Goal: Task Accomplishment & Management: Manage account settings

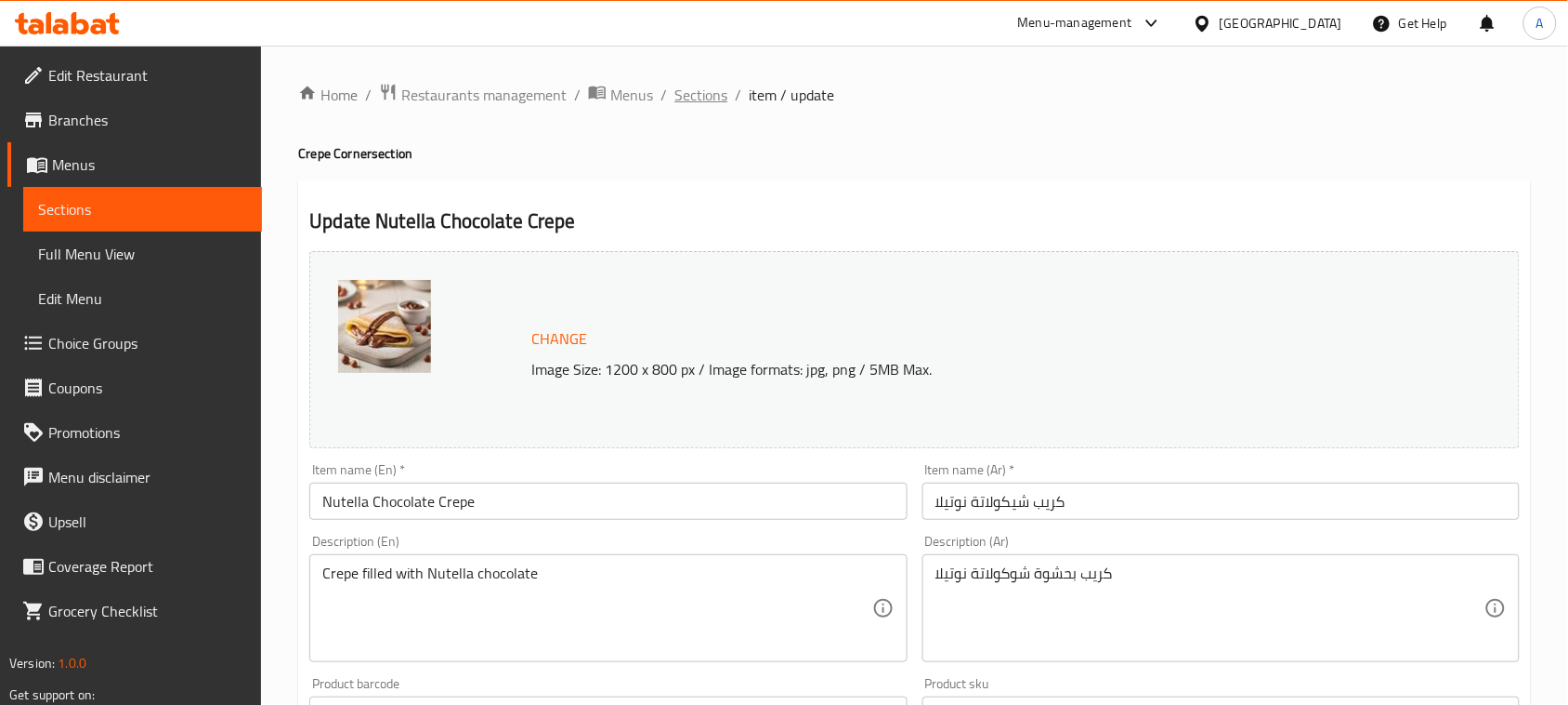
click at [707, 85] on span "Sections" at bounding box center [701, 95] width 53 height 22
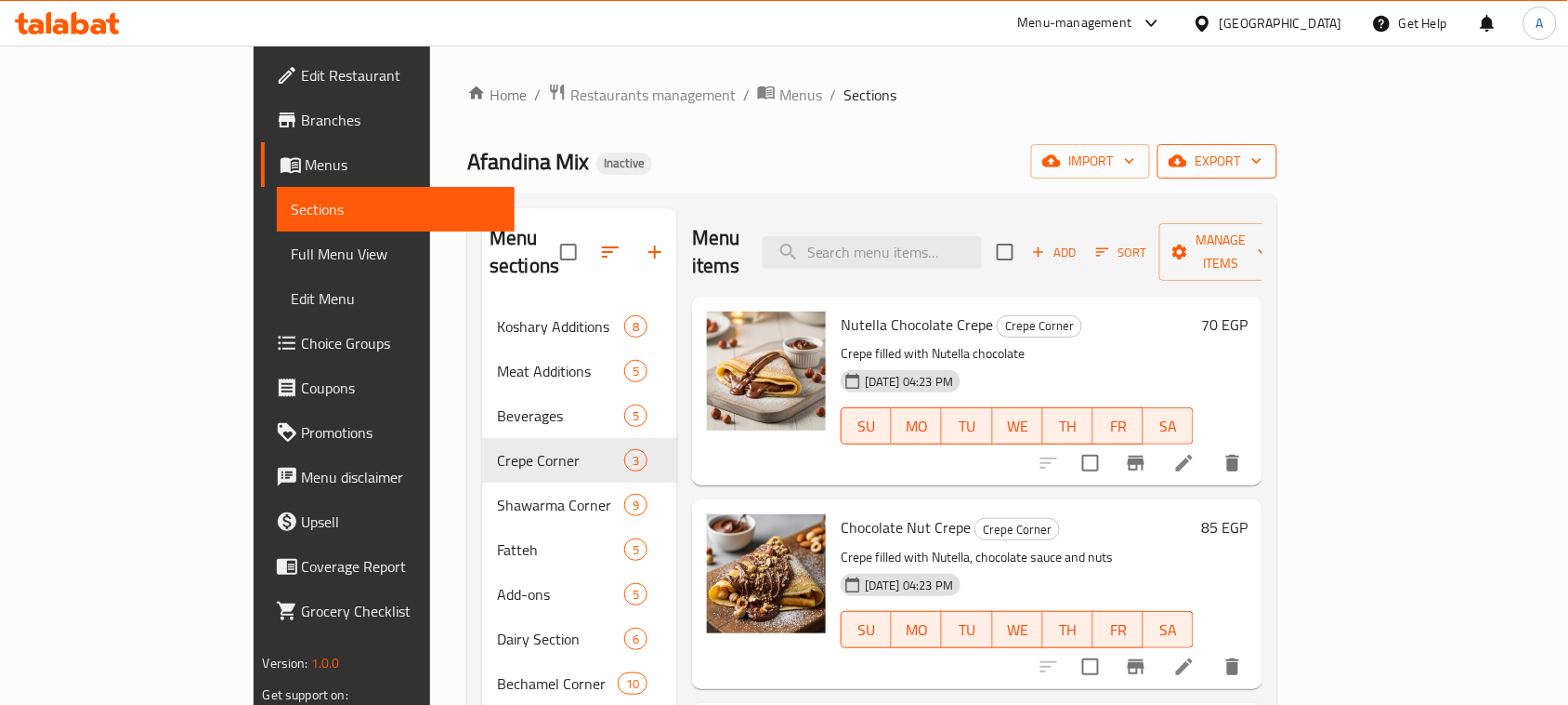
click at [1263, 156] on span "export" at bounding box center [1217, 162] width 90 height 23
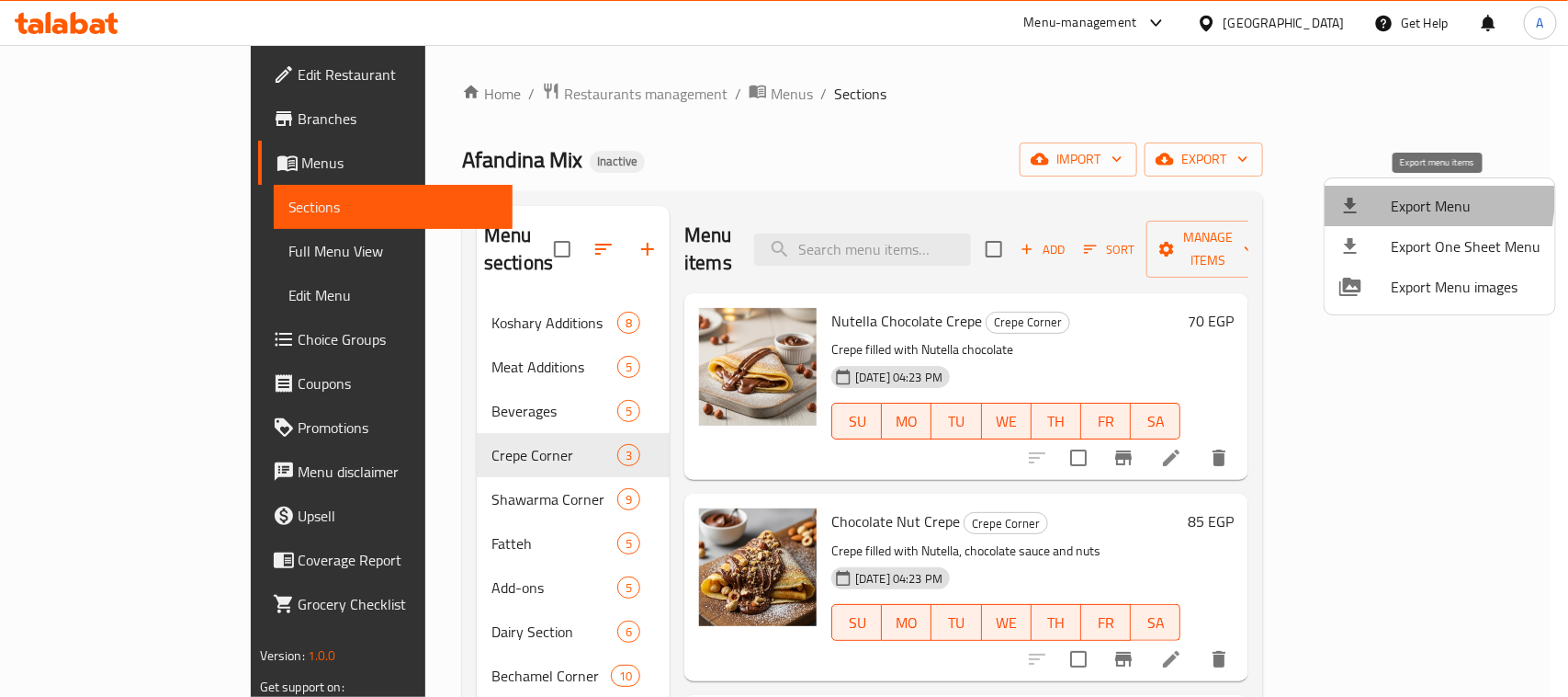
click at [1398, 199] on span "Export Menu" at bounding box center [1465, 206] width 150 height 22
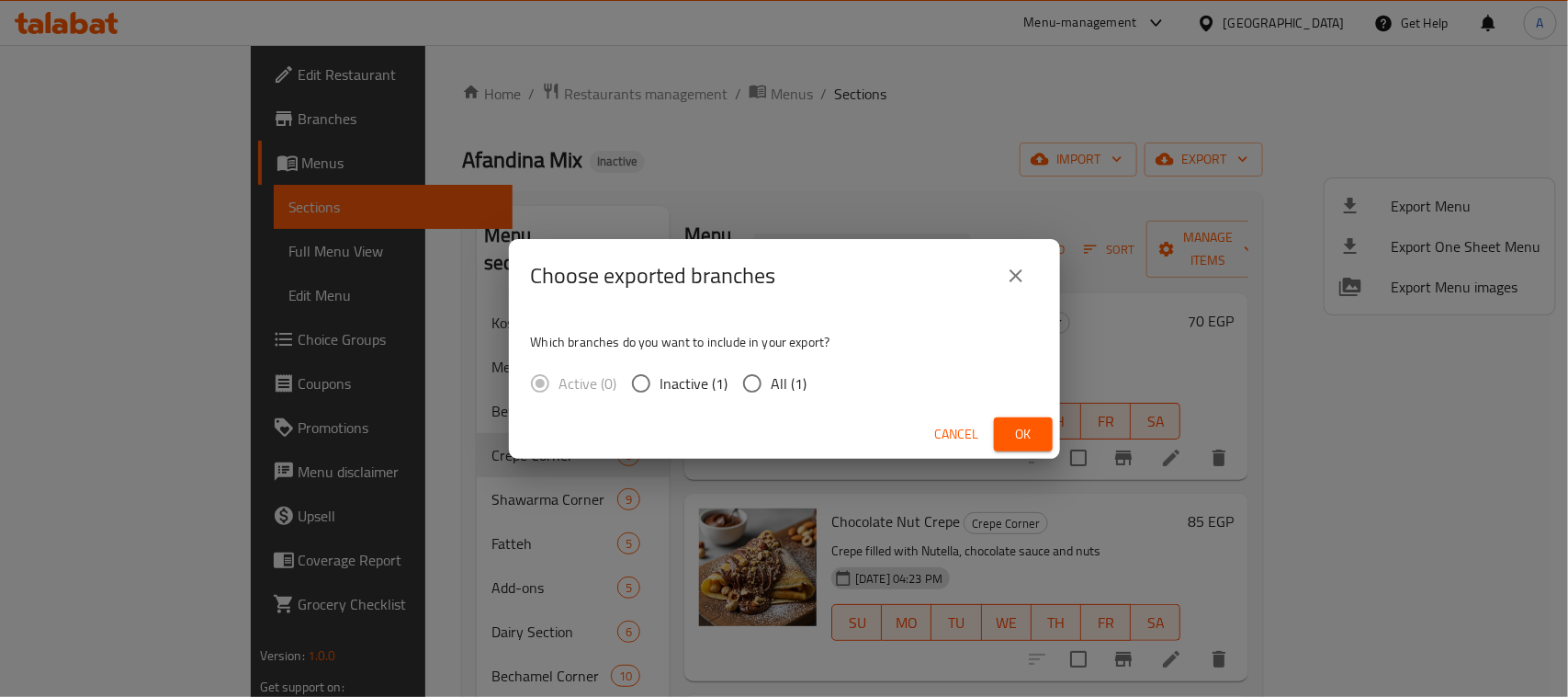
click at [786, 388] on span "All (1)" at bounding box center [788, 382] width 35 height 22
click at [771, 388] on input "All (1)" at bounding box center [752, 383] width 38 height 38
radio input "true"
click at [1029, 425] on span "Ok" at bounding box center [1022, 434] width 30 height 23
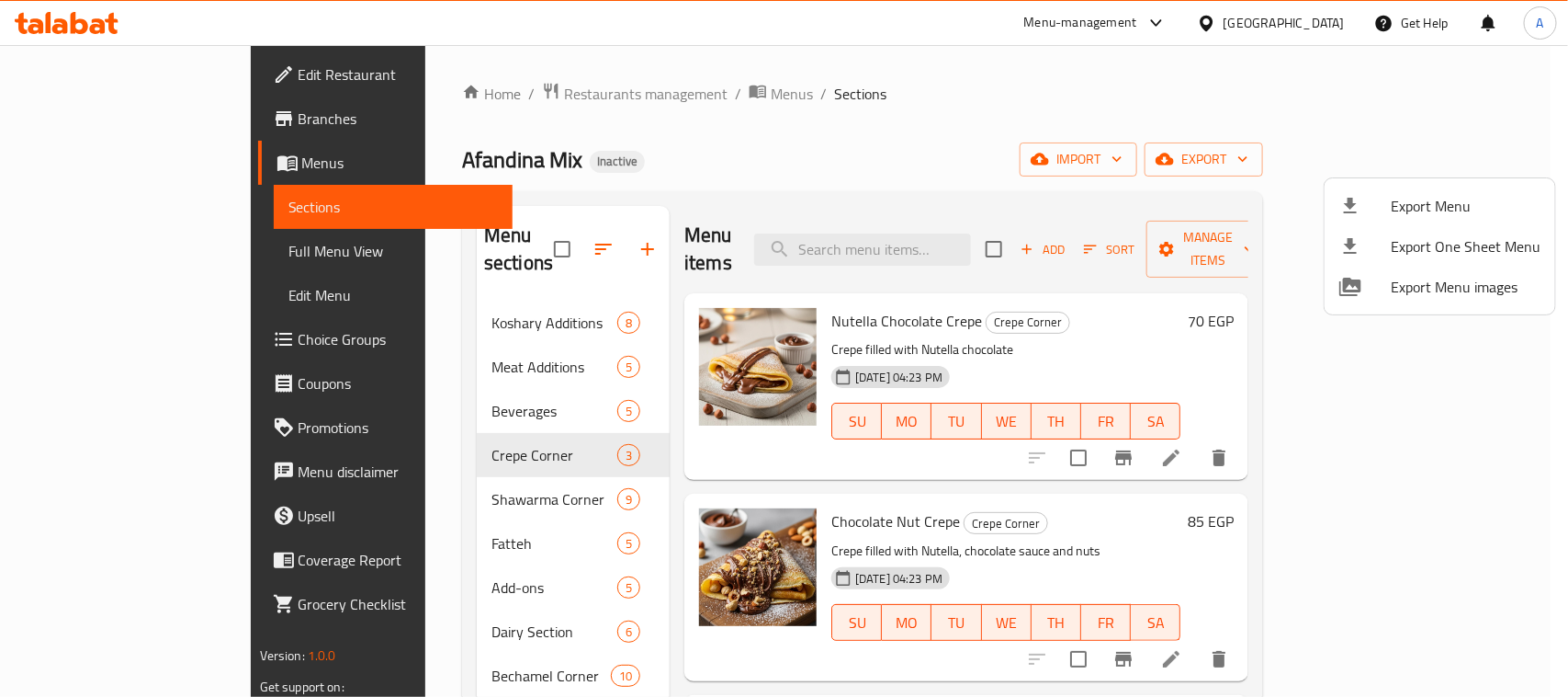
click at [110, 159] on div at bounding box center [784, 348] width 1568 height 697
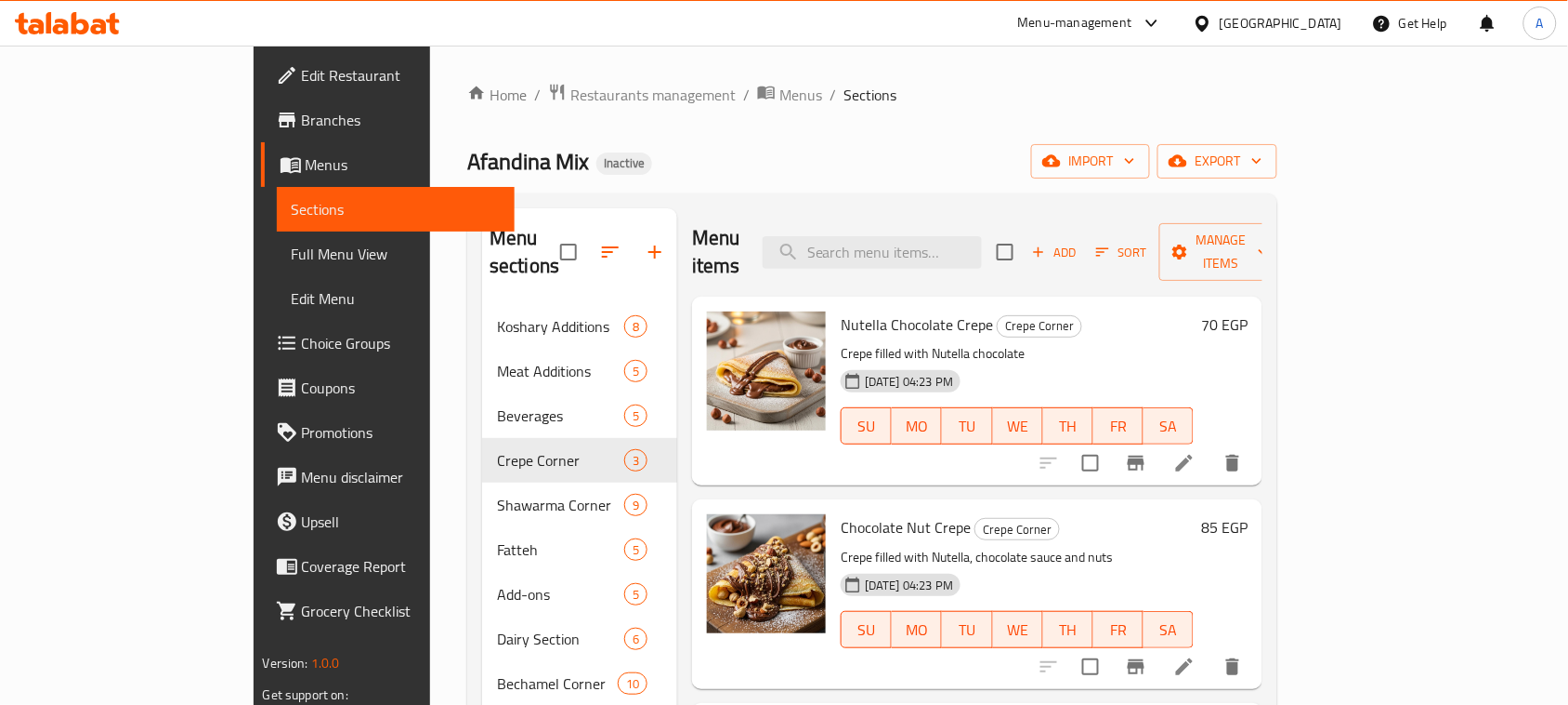
click at [305, 169] on span "Menus" at bounding box center [403, 164] width 195 height 22
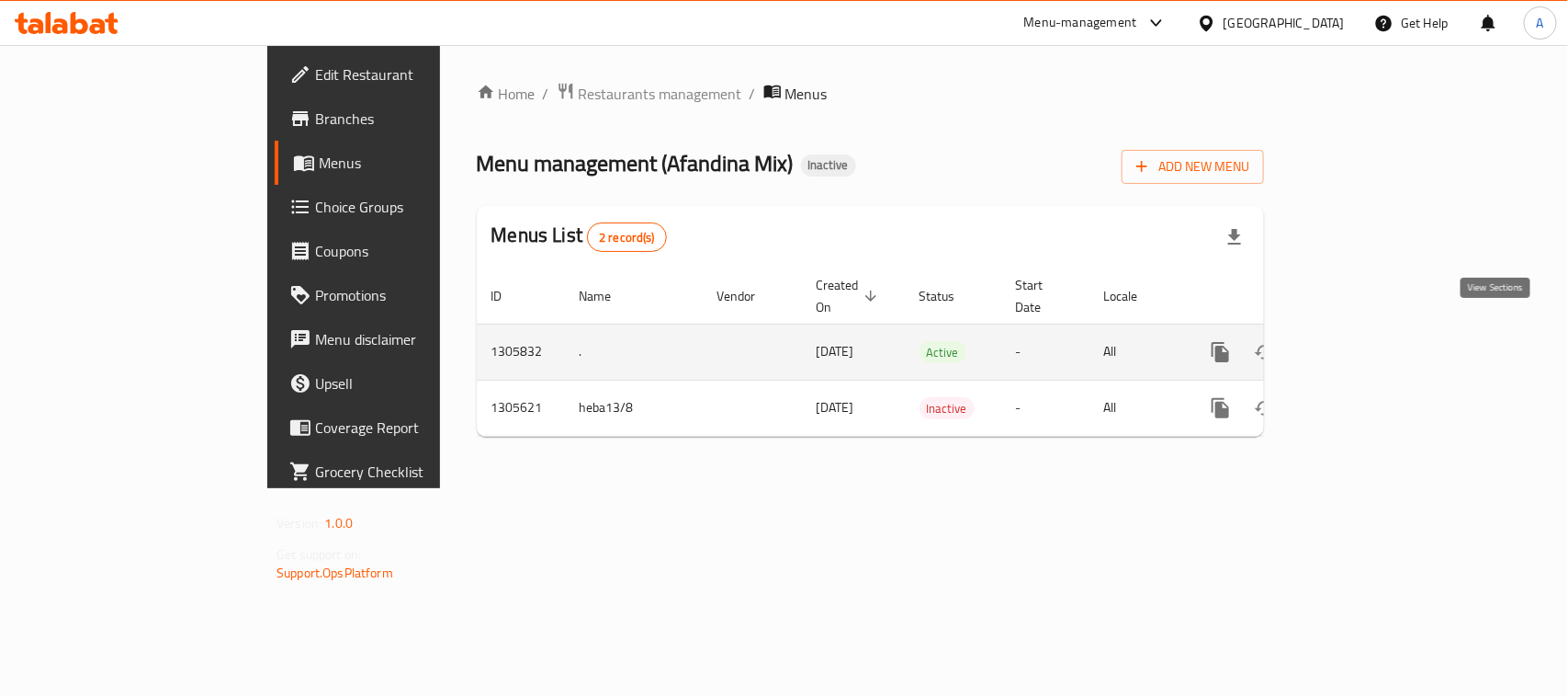
click at [1364, 341] on icon "enhanced table" at bounding box center [1352, 352] width 22 height 22
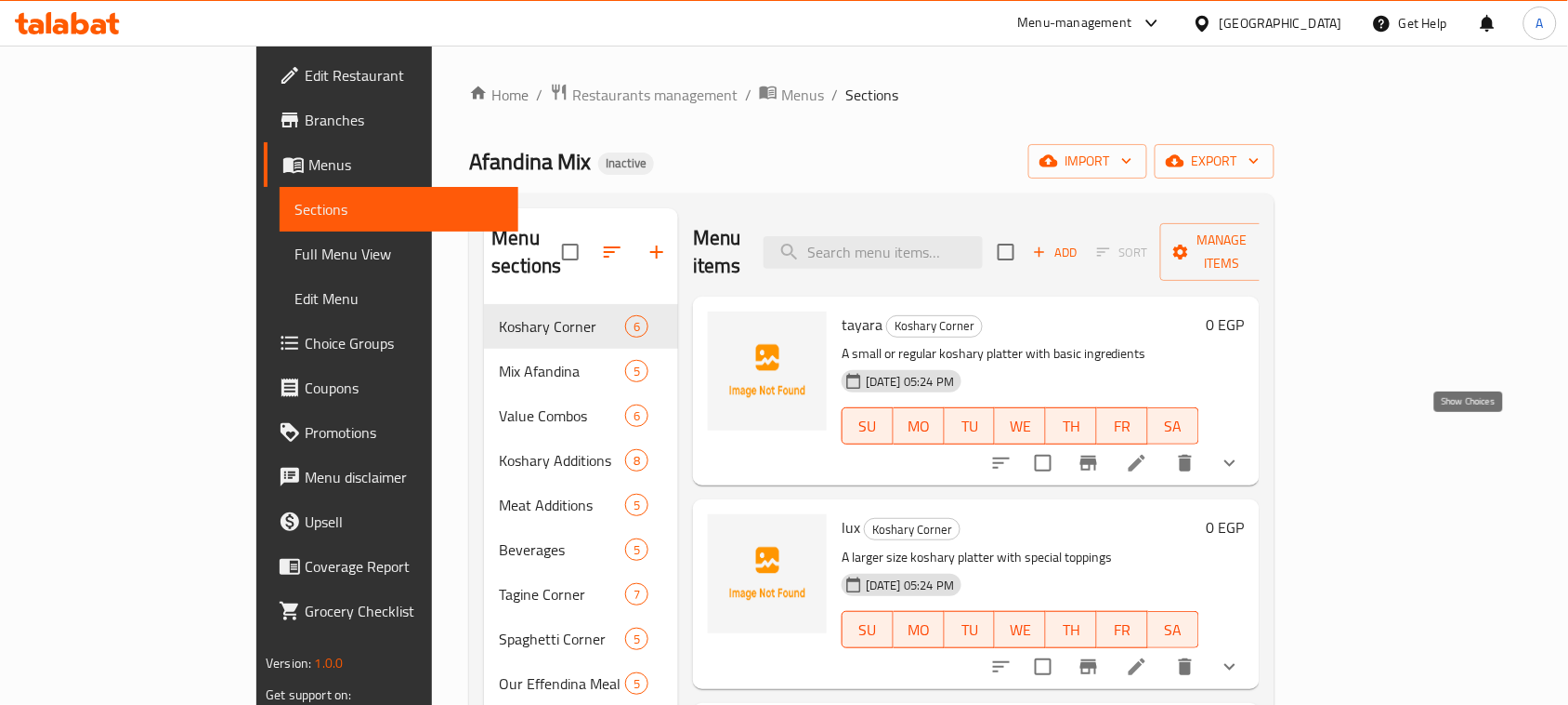
click at [1241, 452] on icon "show more" at bounding box center [1230, 462] width 22 height 22
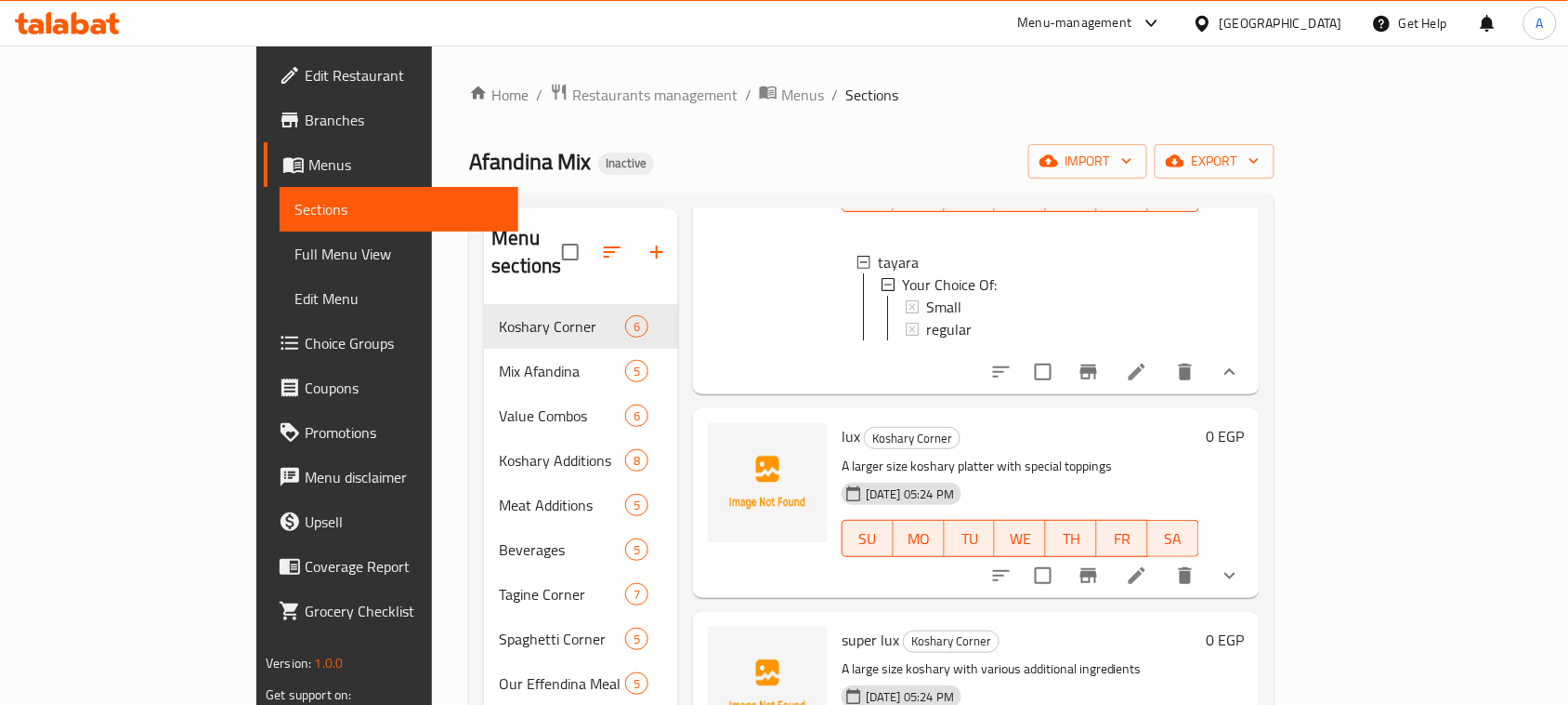
scroll to position [465, 0]
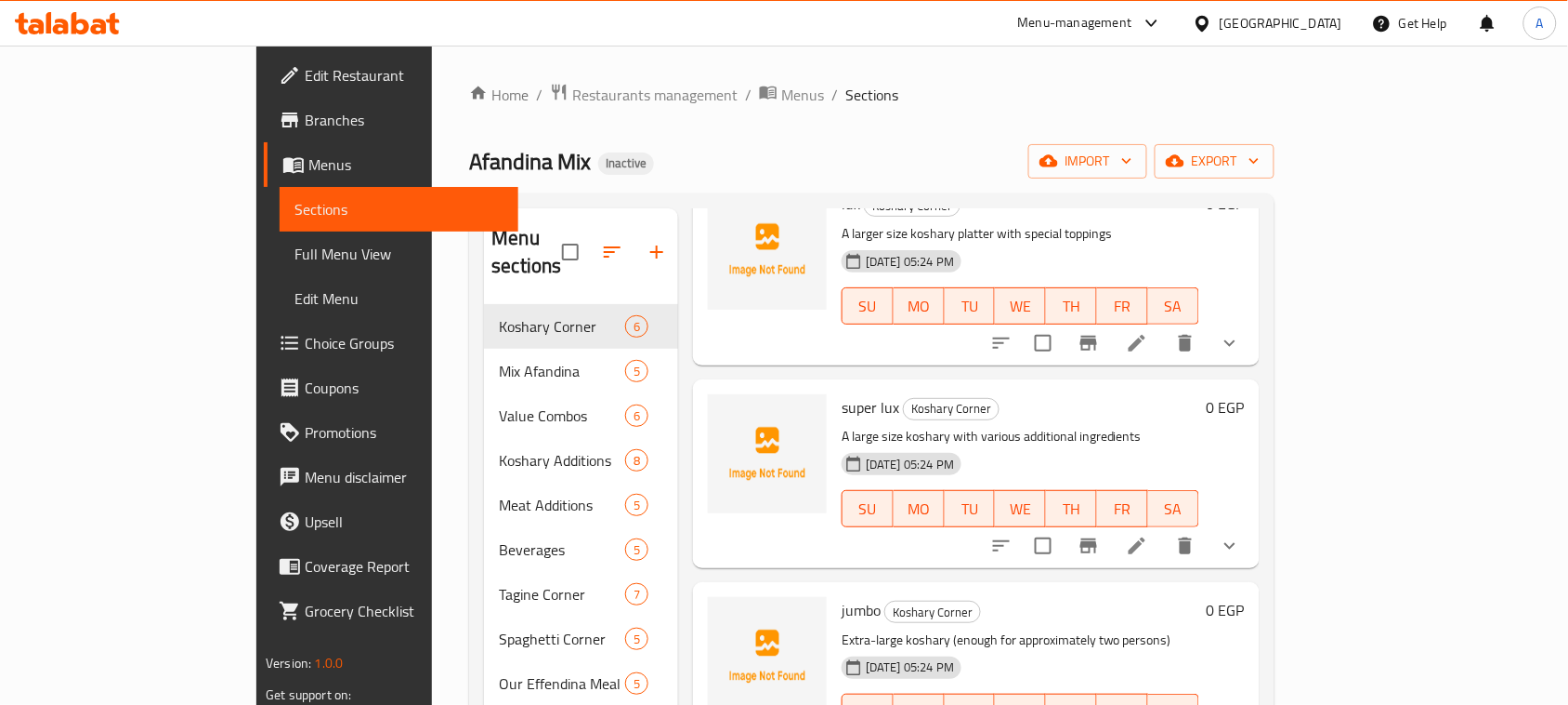
click at [1241, 332] on icon "show more" at bounding box center [1230, 342] width 22 height 22
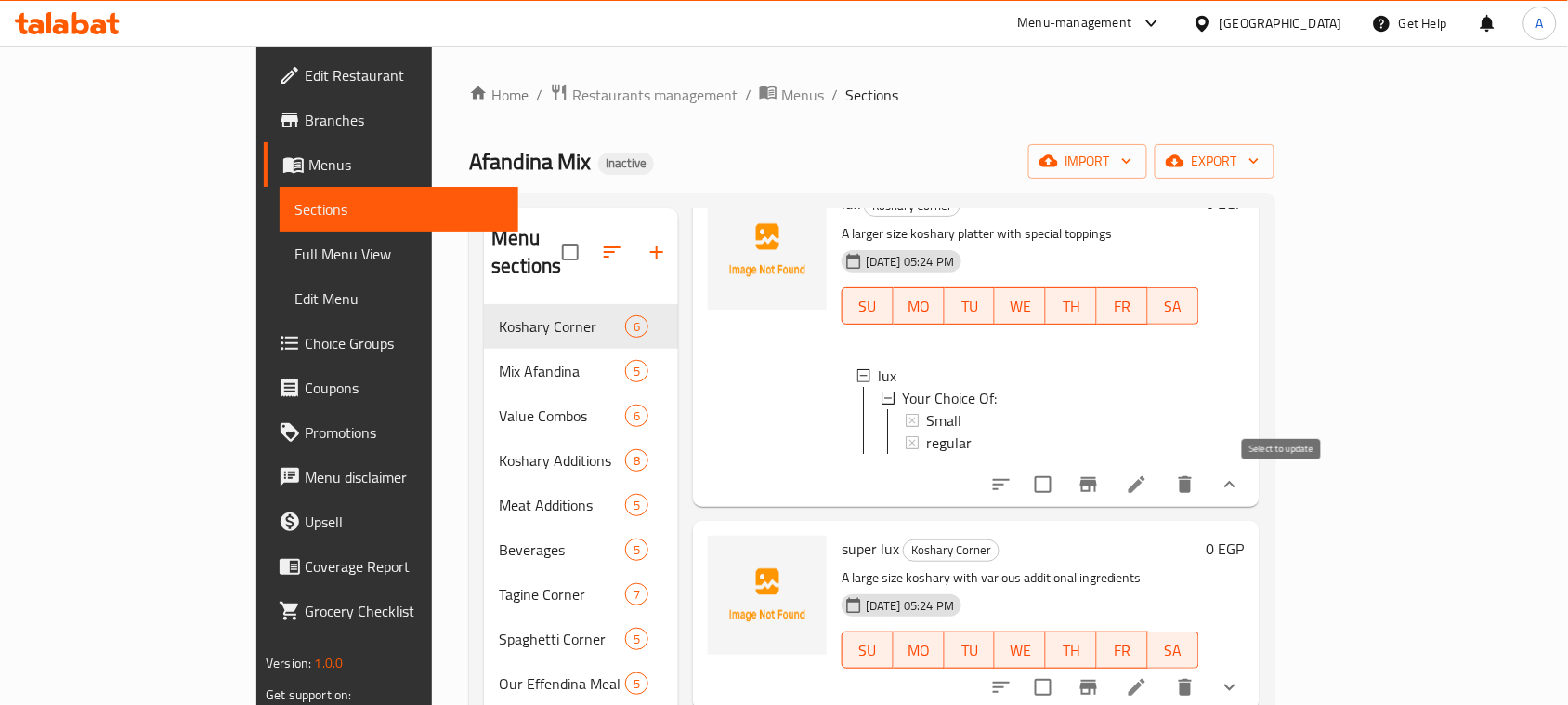
scroll to position [875, 0]
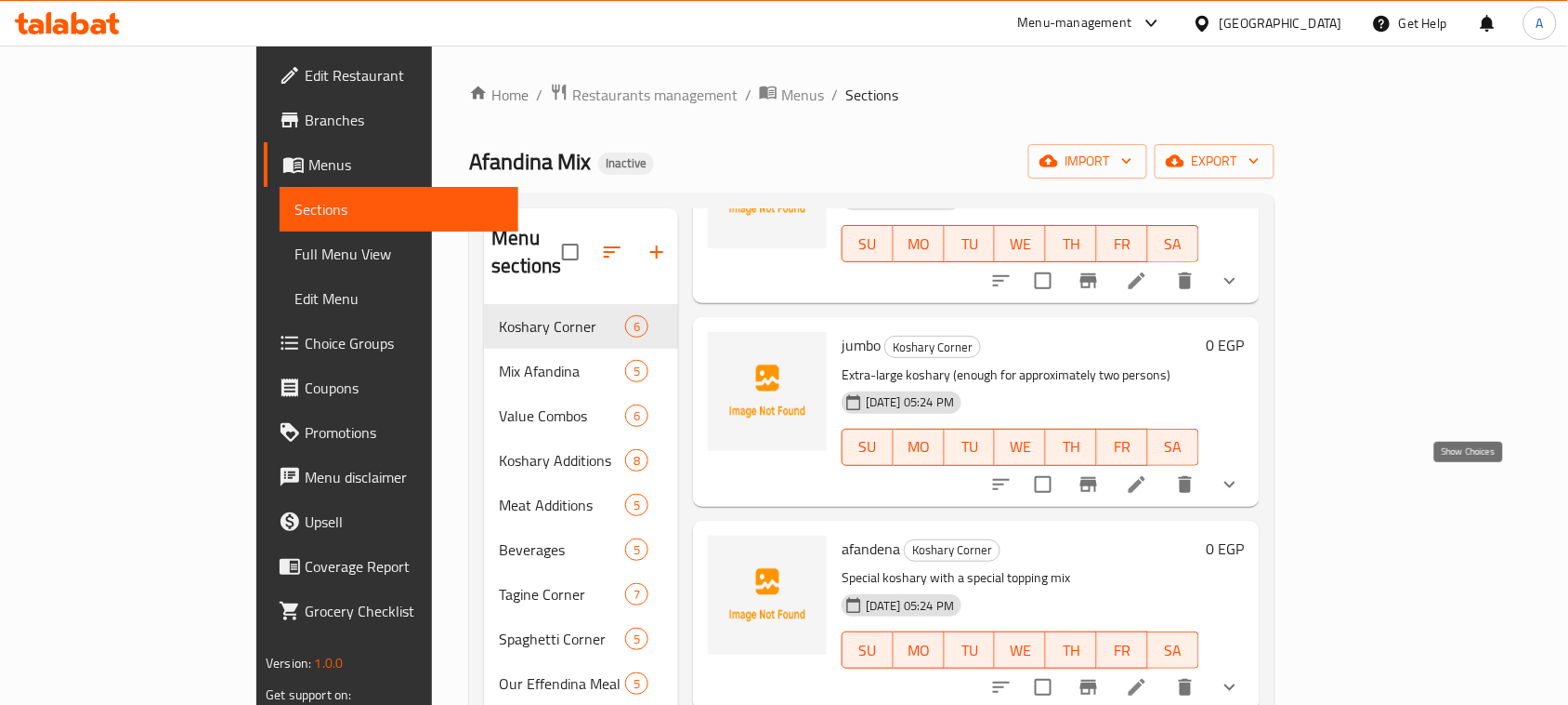
click at [1241, 489] on icon "show more" at bounding box center [1230, 484] width 22 height 22
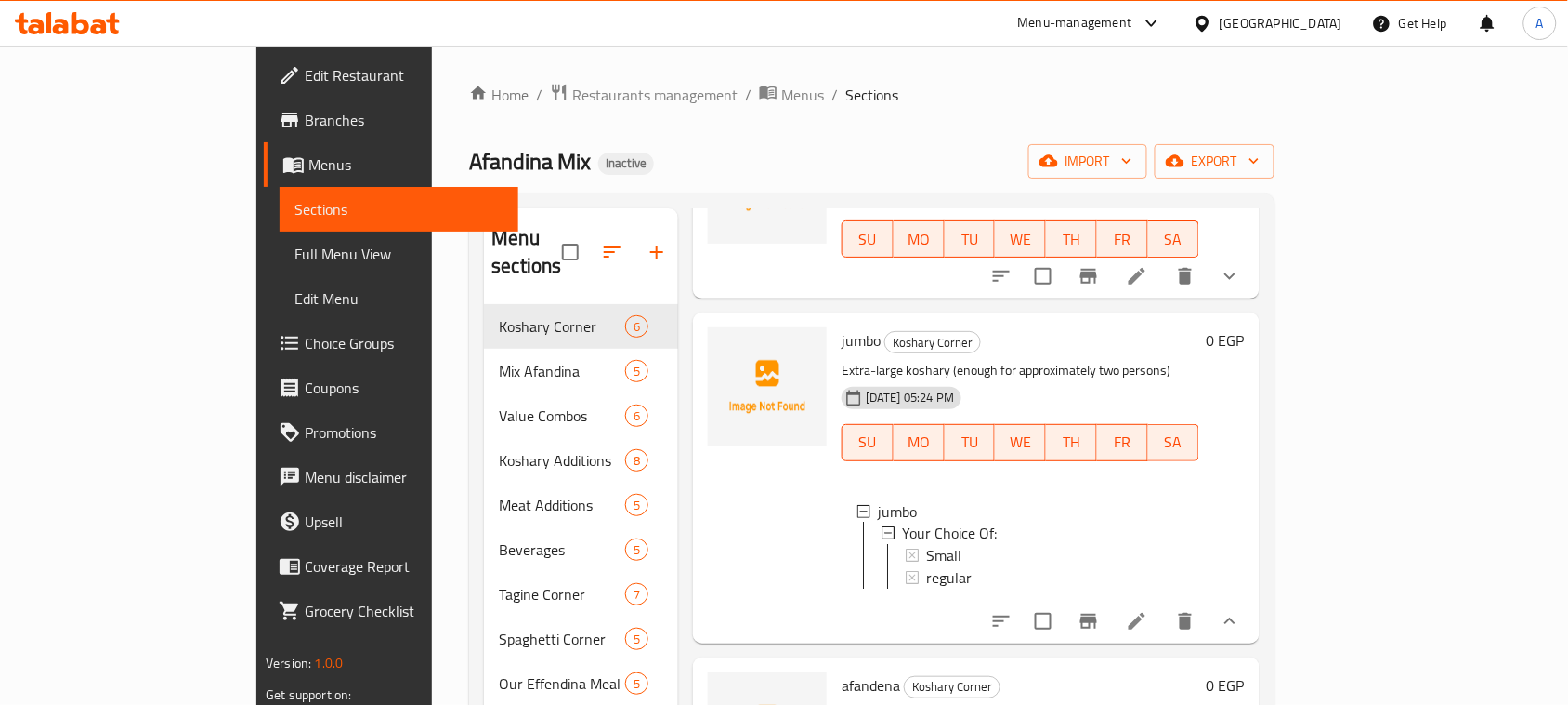
scroll to position [1035, 0]
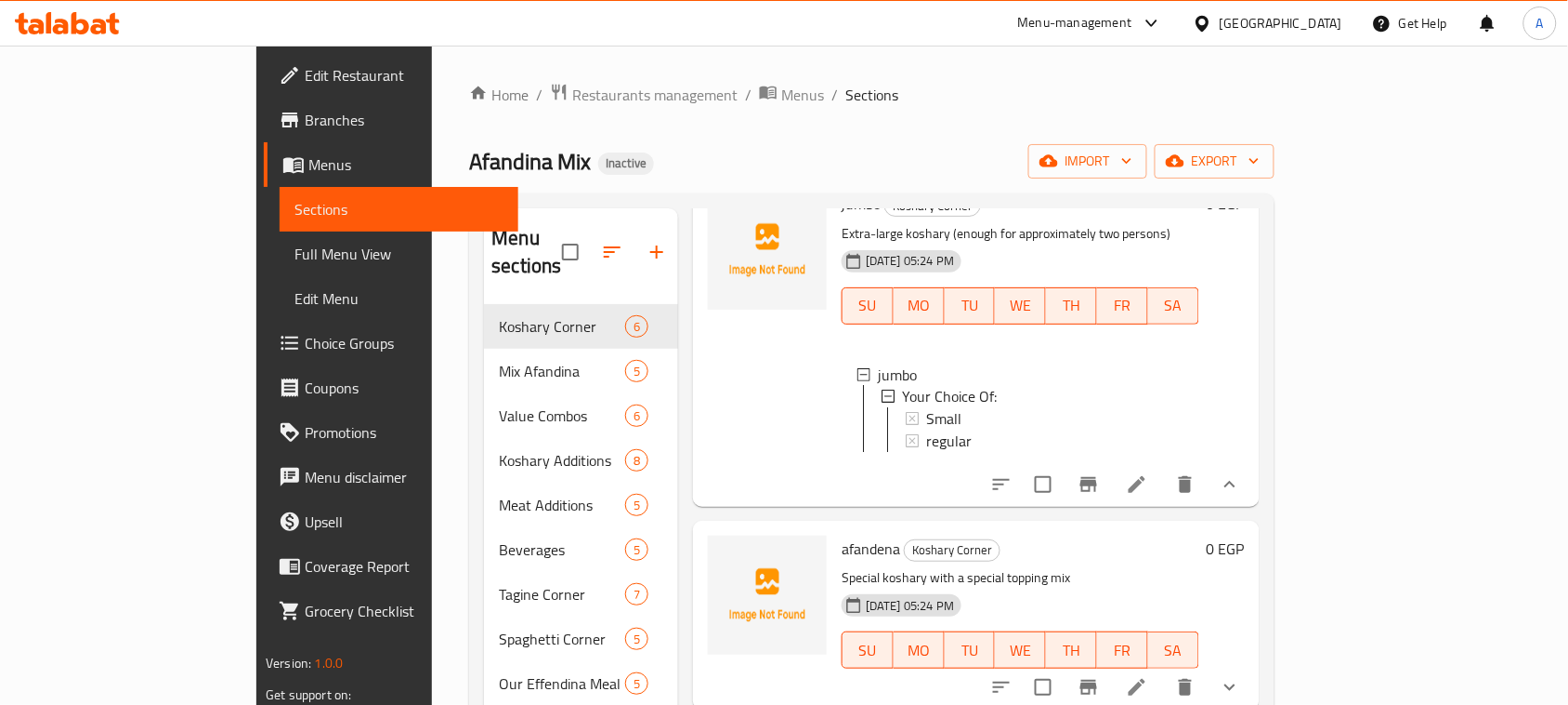
click at [1146, 489] on icon at bounding box center [1137, 484] width 16 height 16
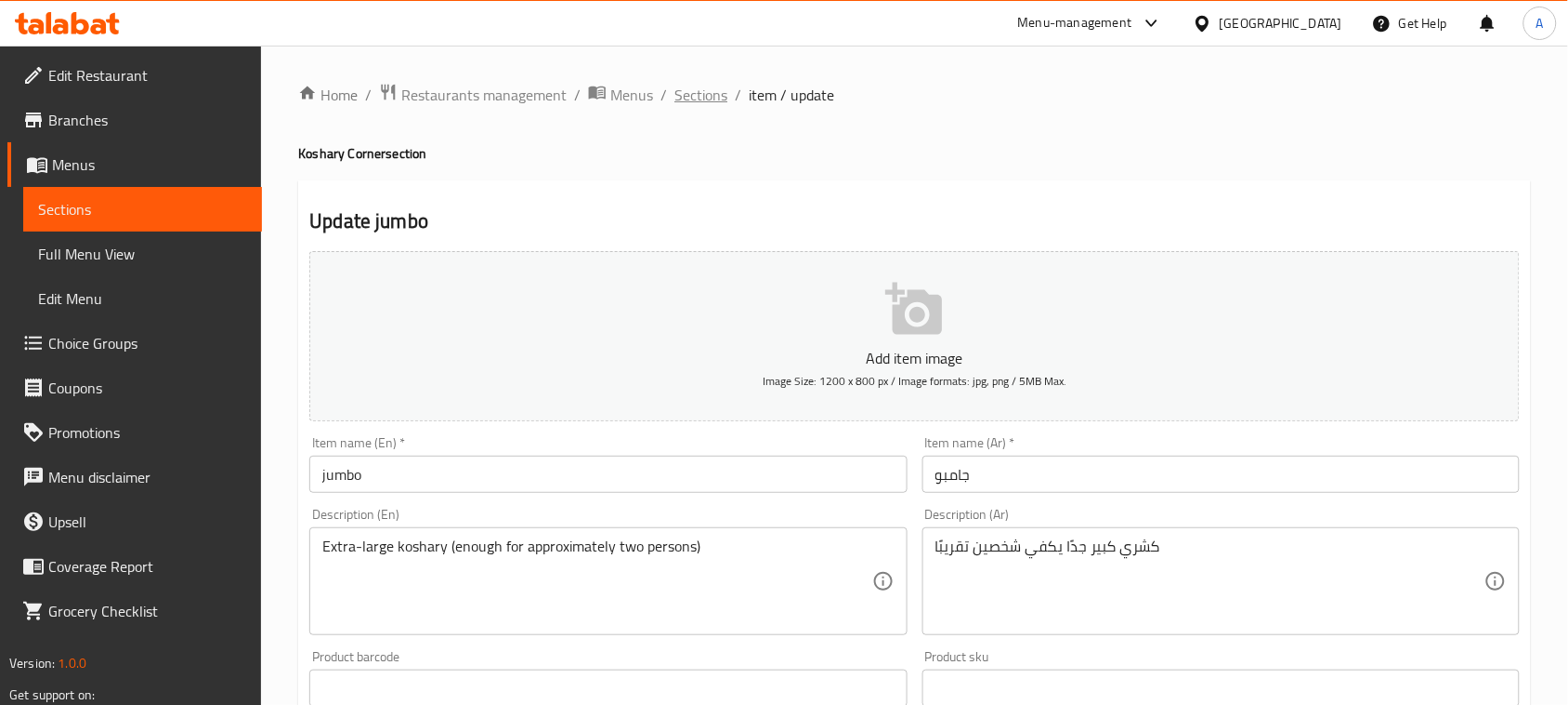
click at [697, 88] on span "Sections" at bounding box center [701, 95] width 53 height 22
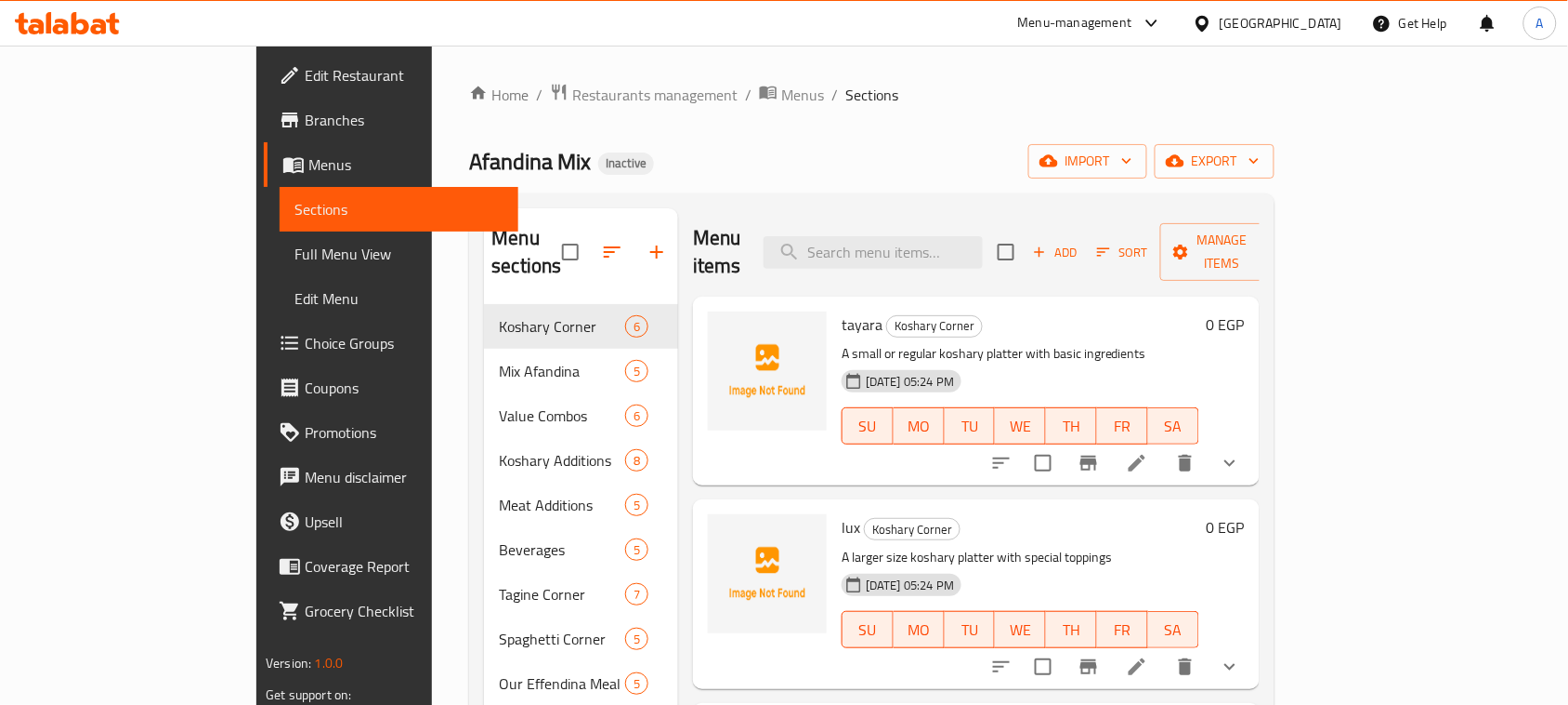
click at [308, 163] on span "Menus" at bounding box center [406, 164] width 195 height 22
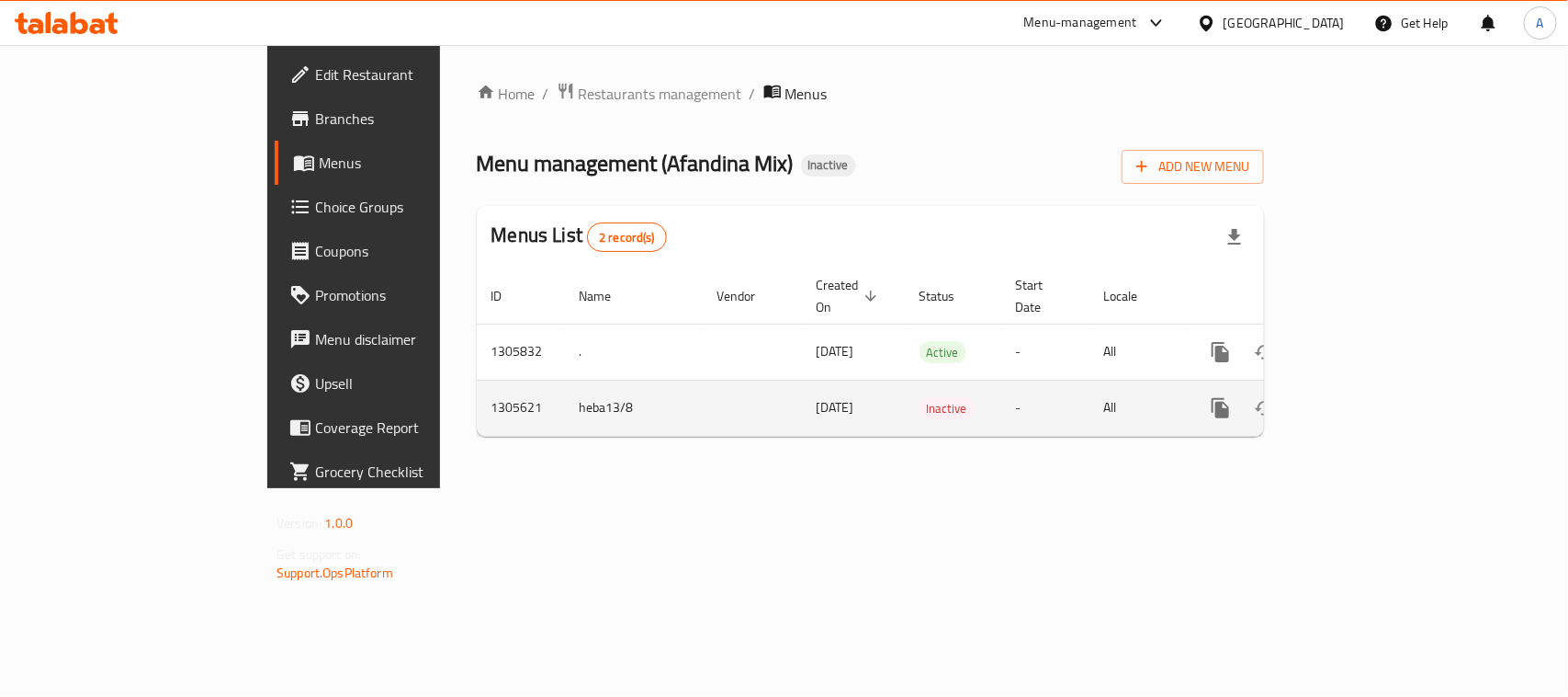
click at [1364, 397] on icon "enhanced table" at bounding box center [1352, 407] width 22 height 22
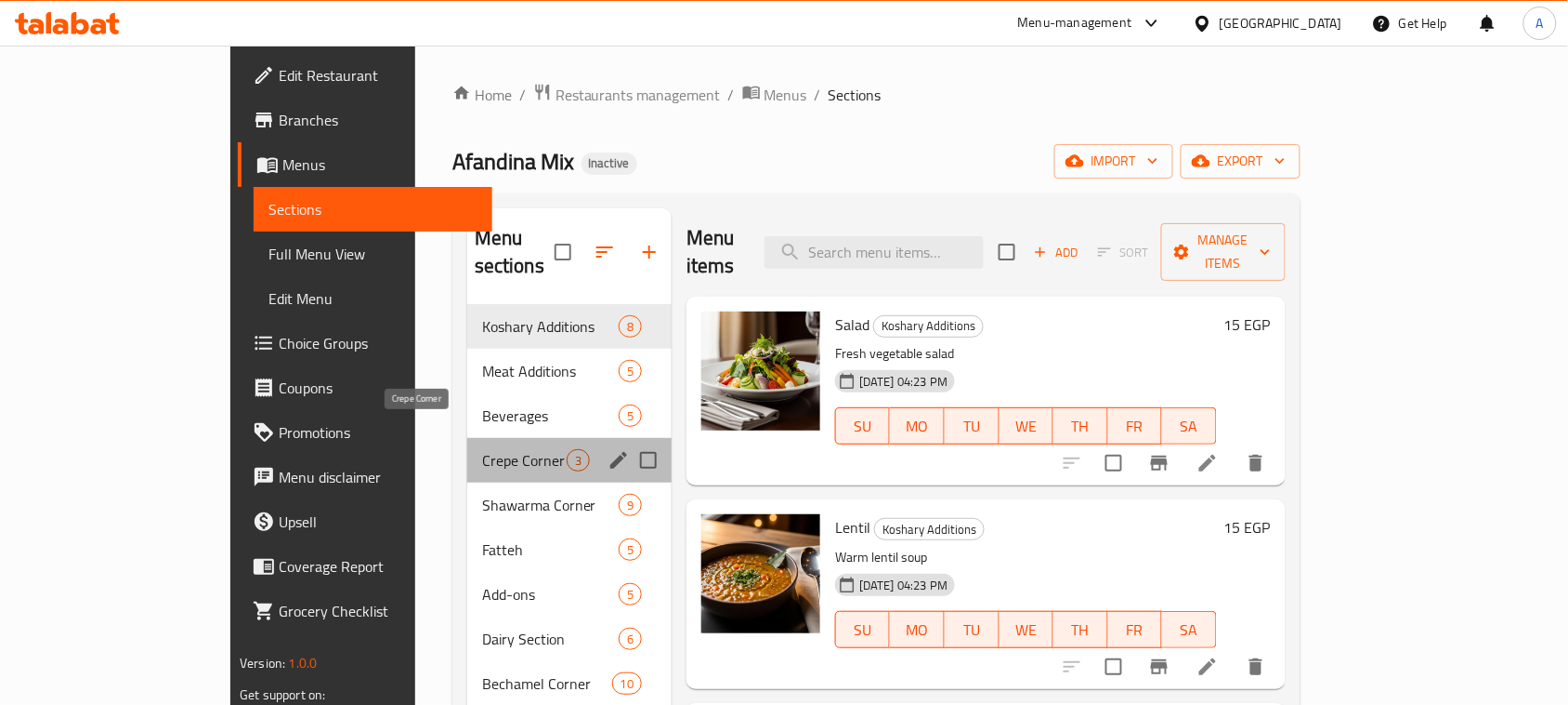
click at [482, 449] on span "Crepe Corner" at bounding box center [524, 459] width 84 height 22
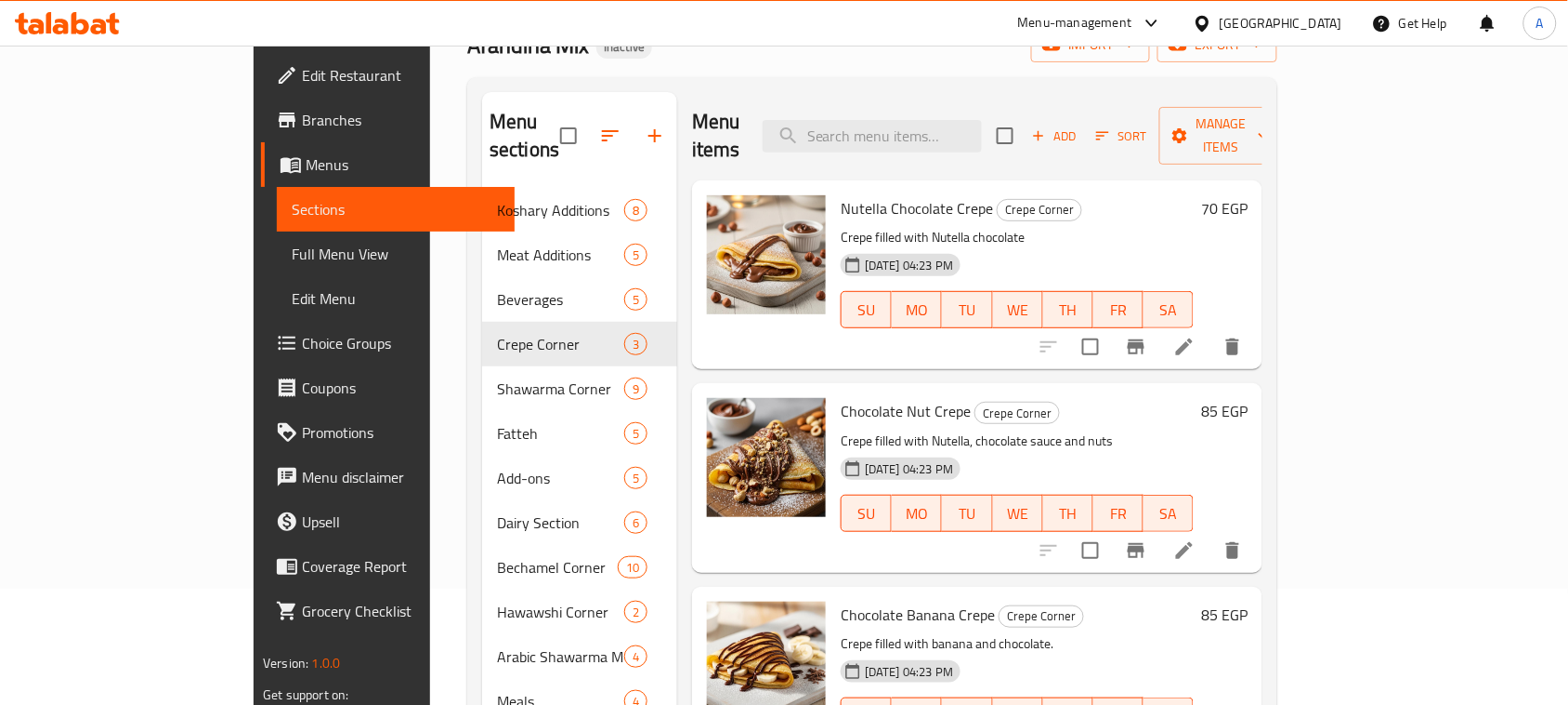
scroll to position [261, 0]
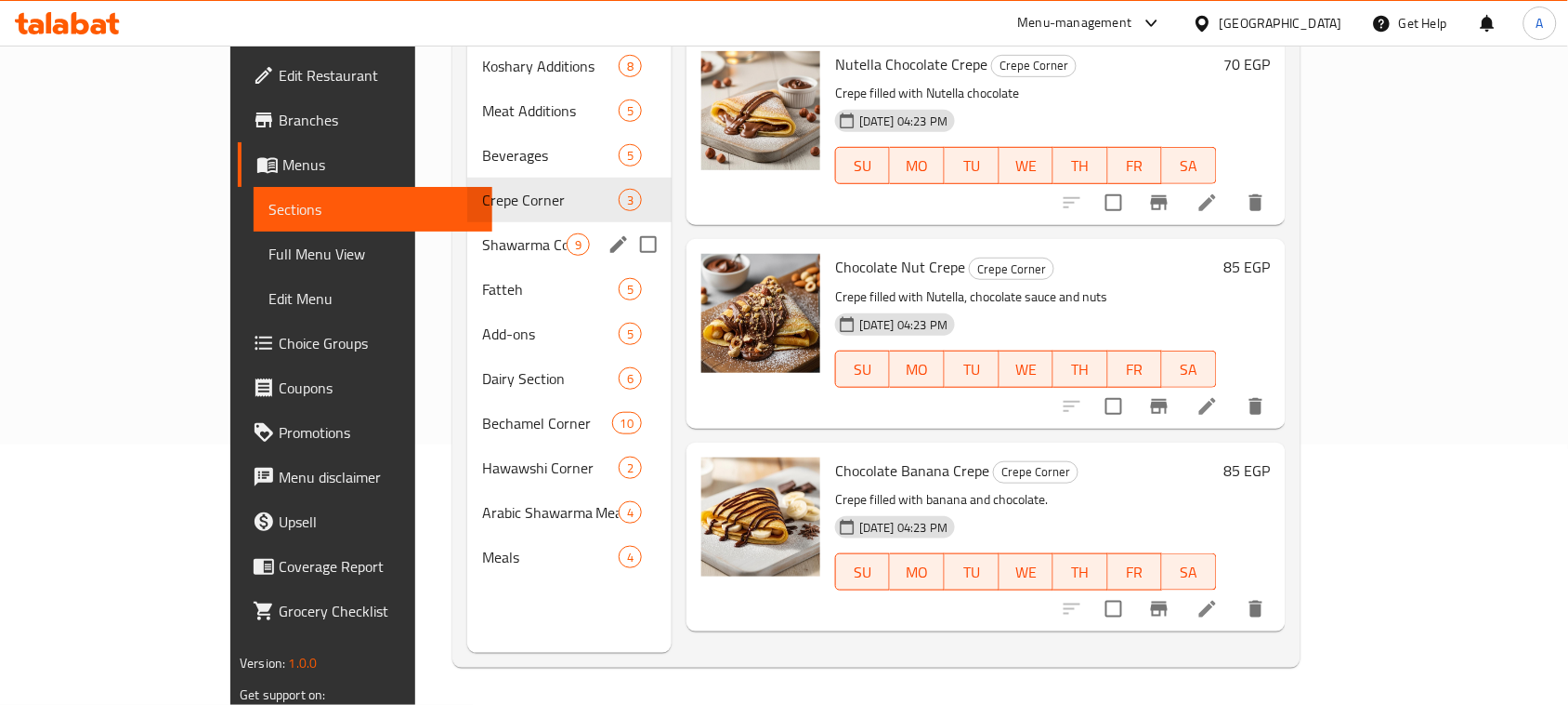
click at [482, 233] on span "Shawarma Corner" at bounding box center [524, 244] width 84 height 22
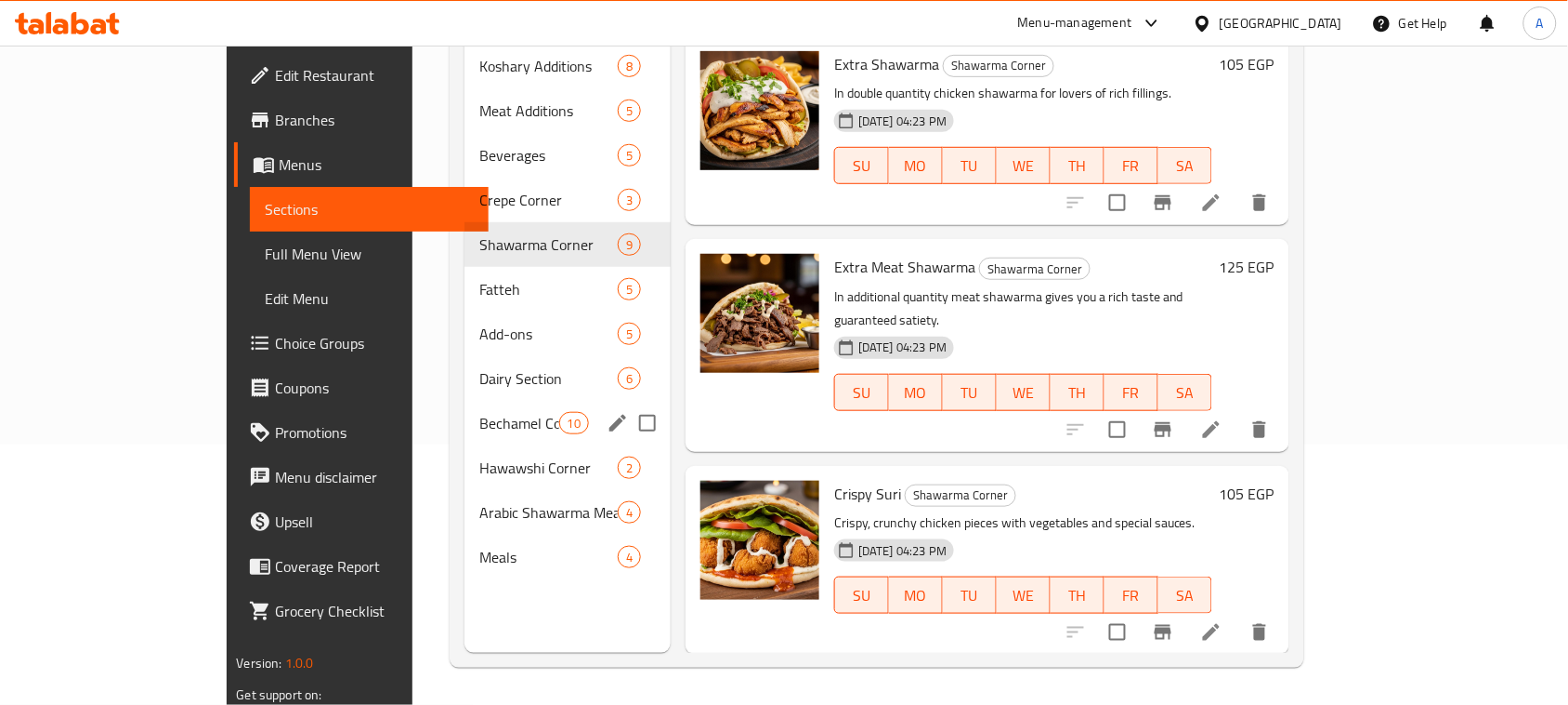
click at [466, 406] on div "Bechamel Corner 10" at bounding box center [567, 423] width 206 height 44
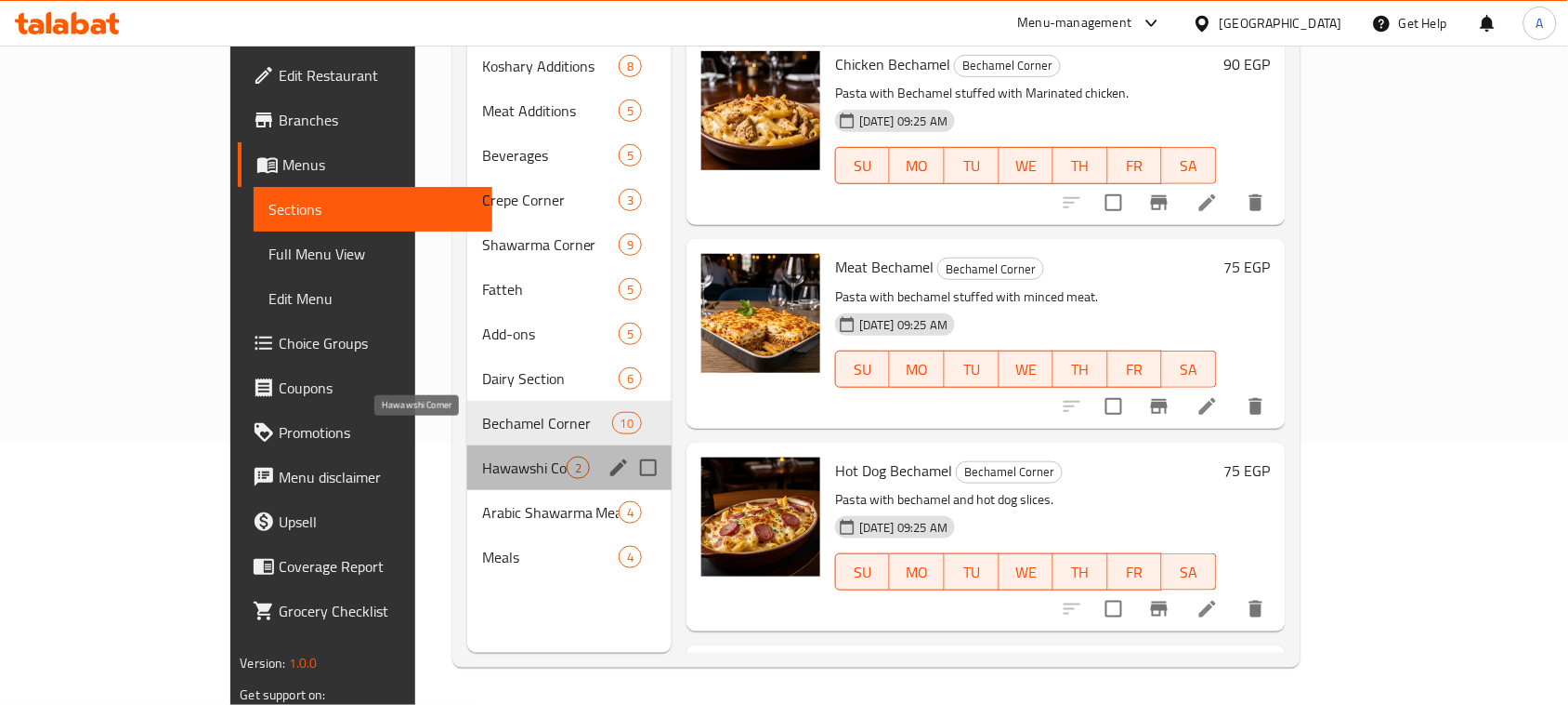
click at [482, 456] on span "Hawawshi Corner" at bounding box center [524, 467] width 84 height 22
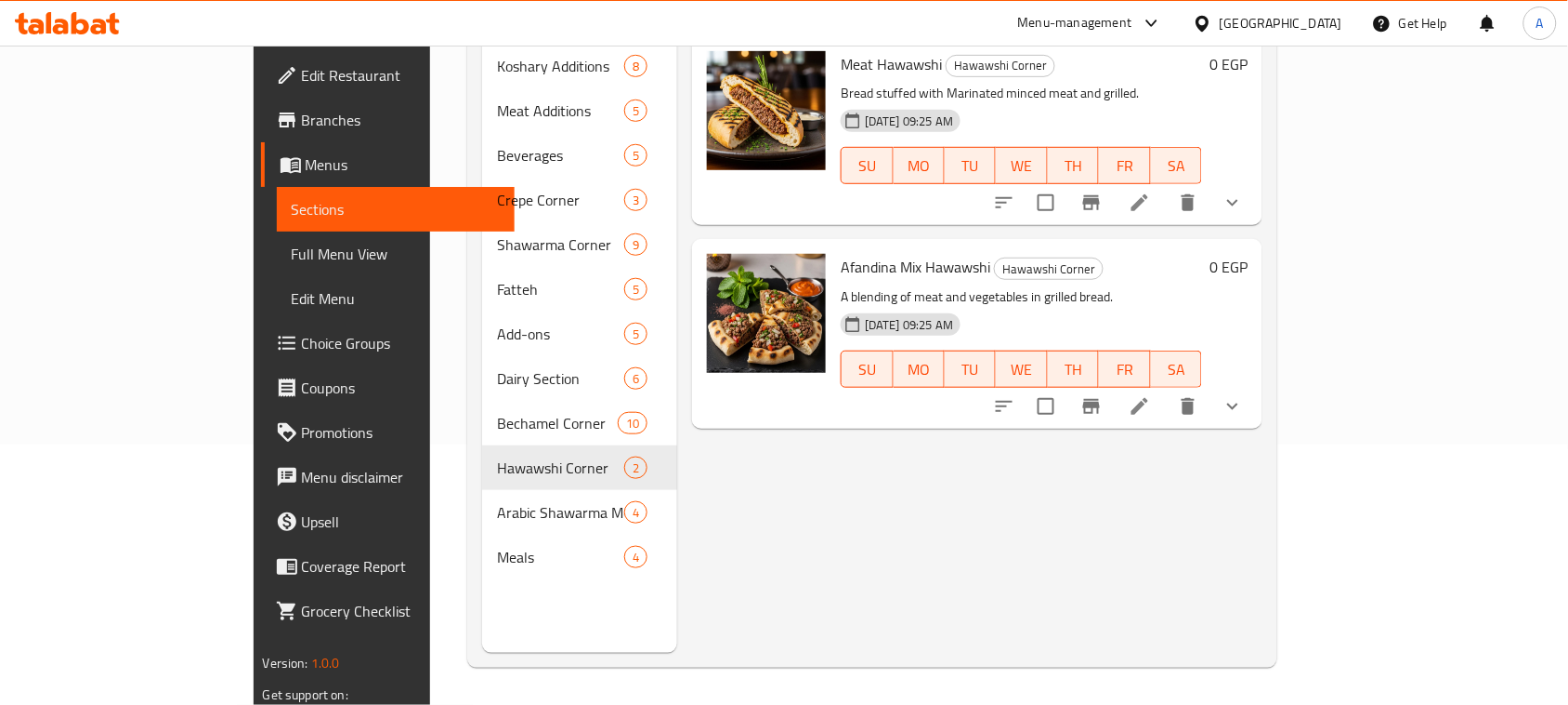
click at [791, 503] on div "Menu items Add Sort Manage items Meat Hawawshi Hawawshi Corner Bread stuffed wi…" at bounding box center [971, 300] width 586 height 705
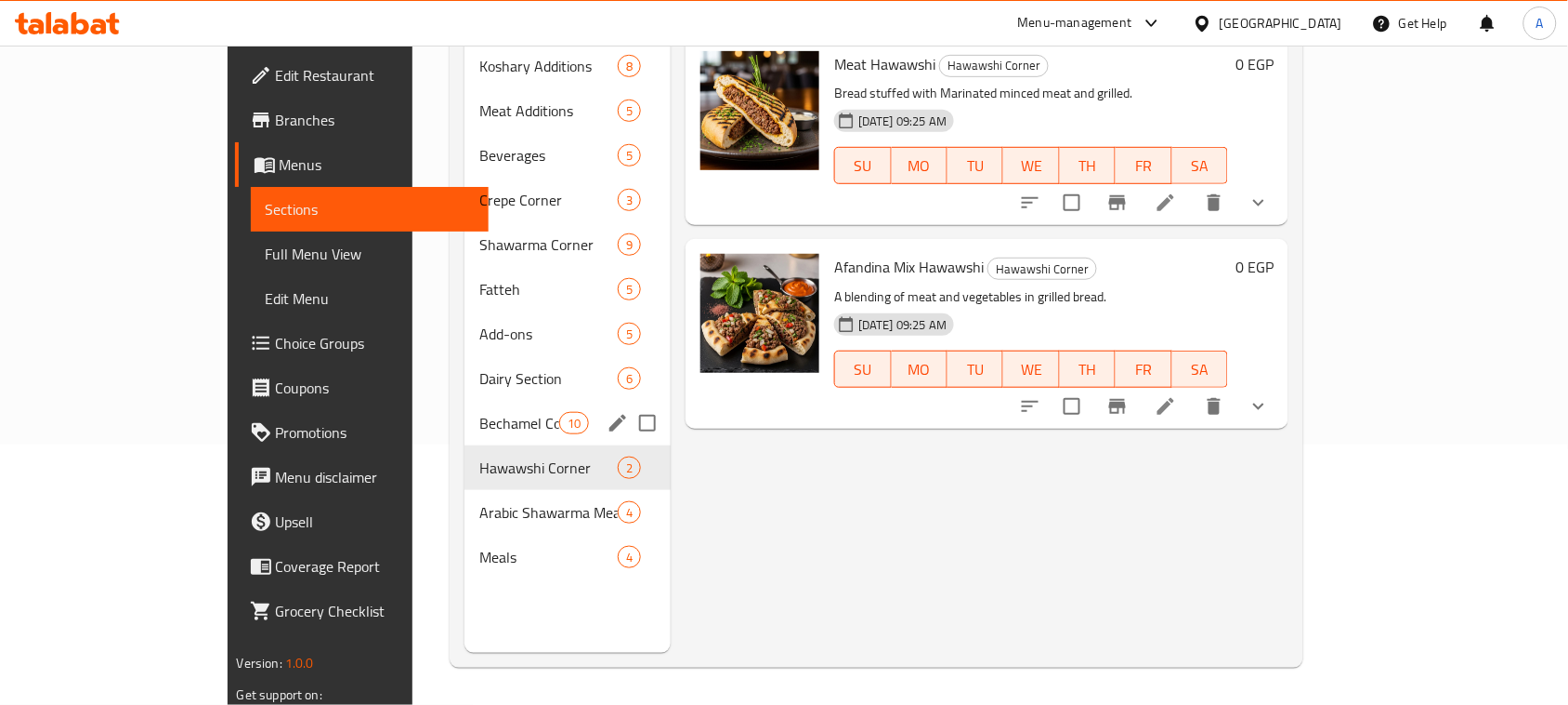
click at [479, 412] on span "Bechamel Corner" at bounding box center [519, 423] width 79 height 22
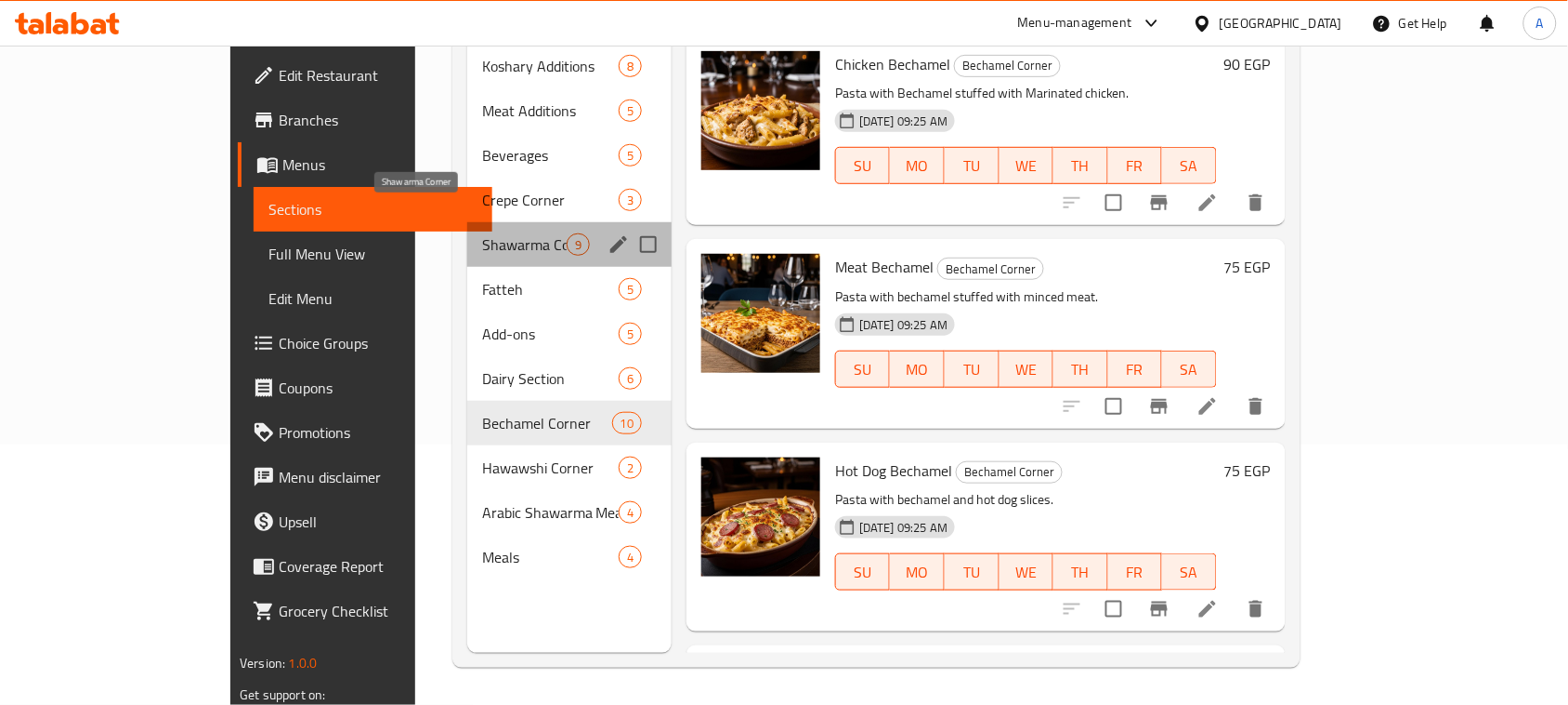
click at [482, 233] on span "Shawarma Corner" at bounding box center [524, 244] width 84 height 22
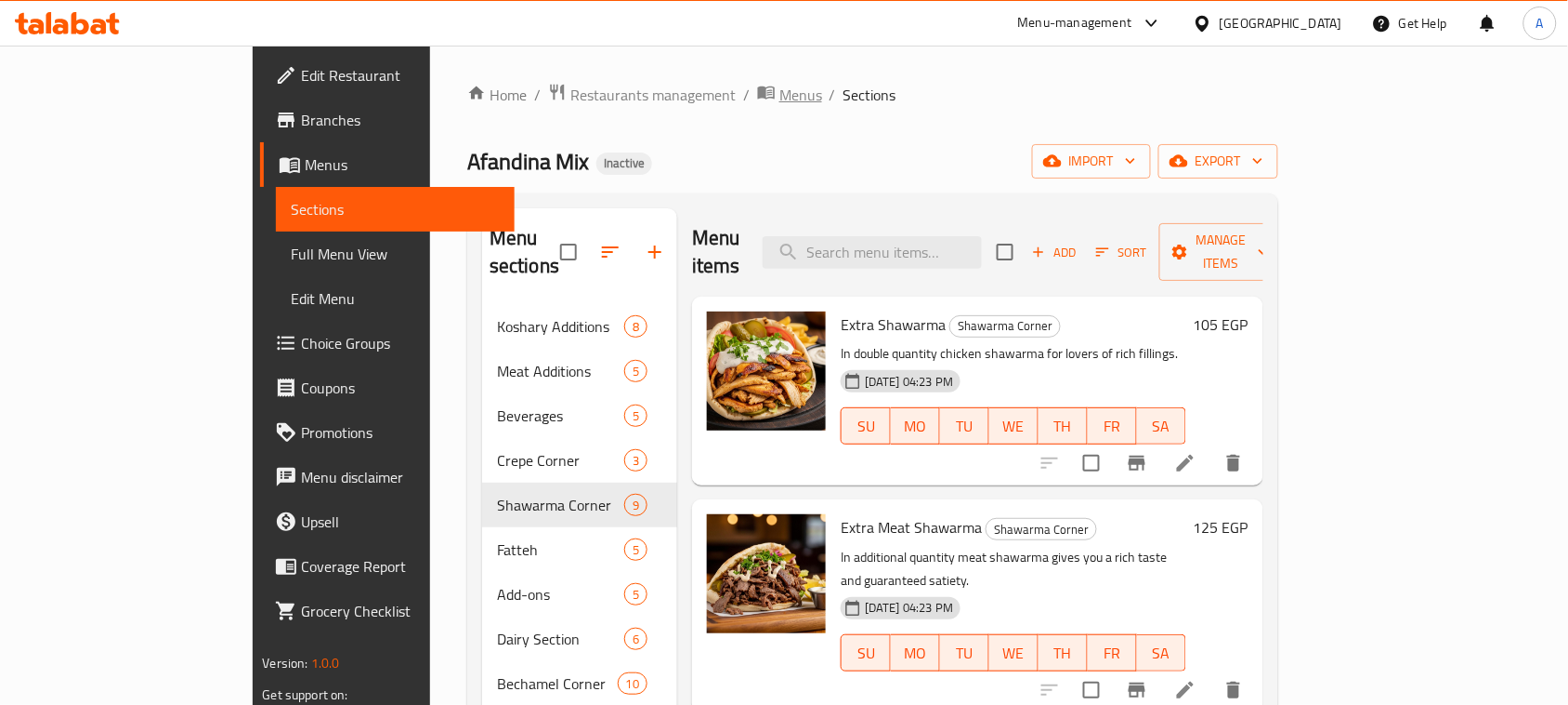
click at [779, 95] on span "Menus" at bounding box center [800, 95] width 43 height 22
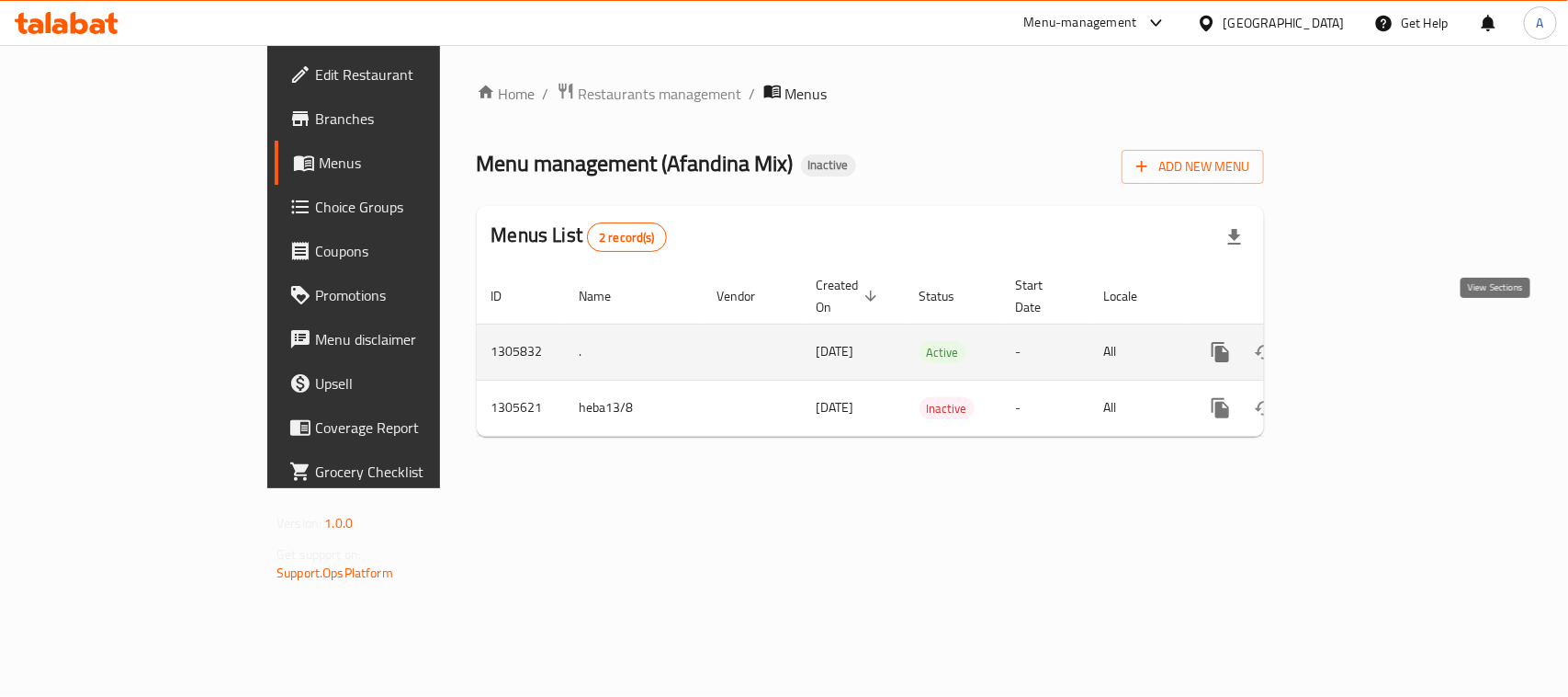
click at [1364, 341] on icon "enhanced table" at bounding box center [1352, 352] width 22 height 22
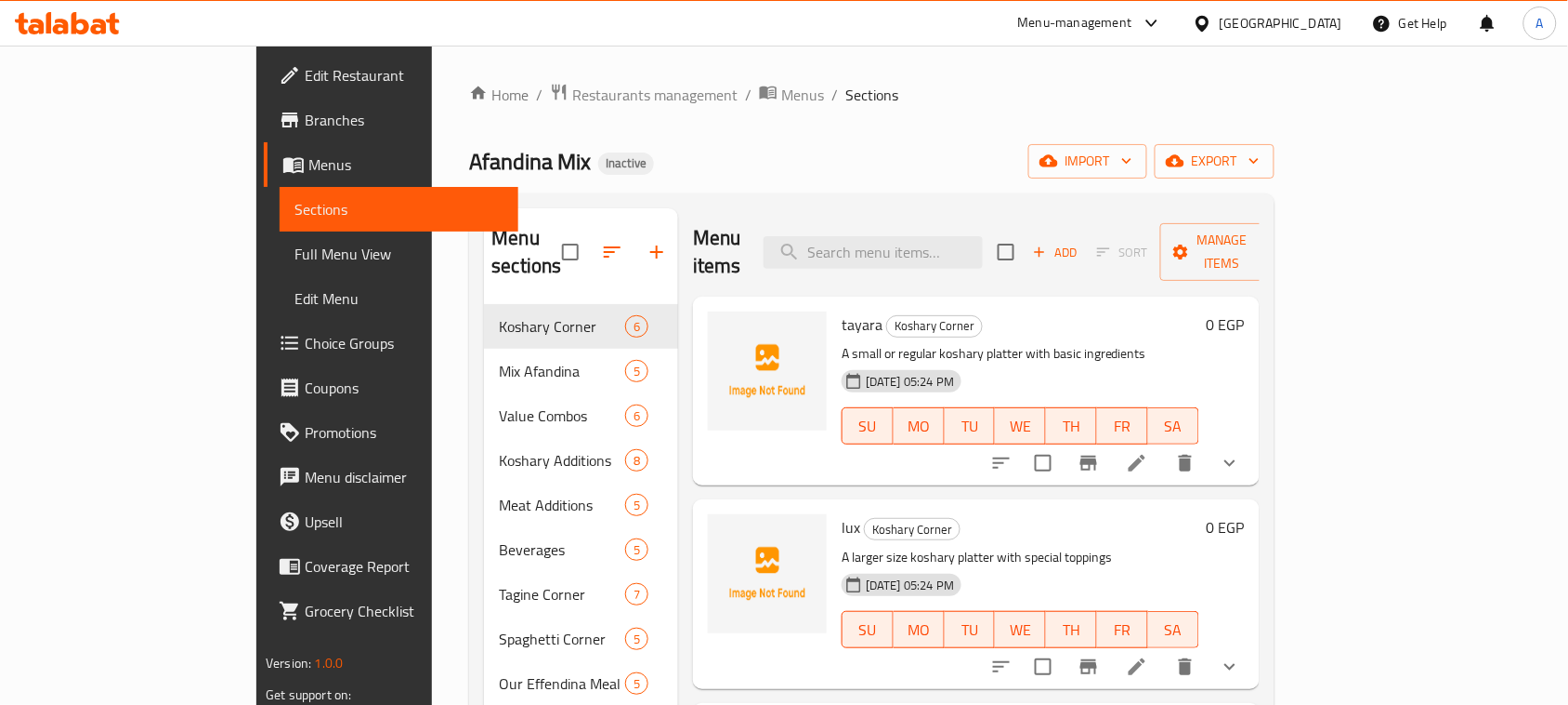
drag, startPoint x: 990, startPoint y: 124, endPoint x: 976, endPoint y: 119, distance: 14.9
click at [986, 124] on div "Home / Restaurants management / Menus / Sections Afandina Mix Inactive import e…" at bounding box center [871, 506] width 804 height 845
click at [781, 93] on span "Menus" at bounding box center [802, 95] width 43 height 22
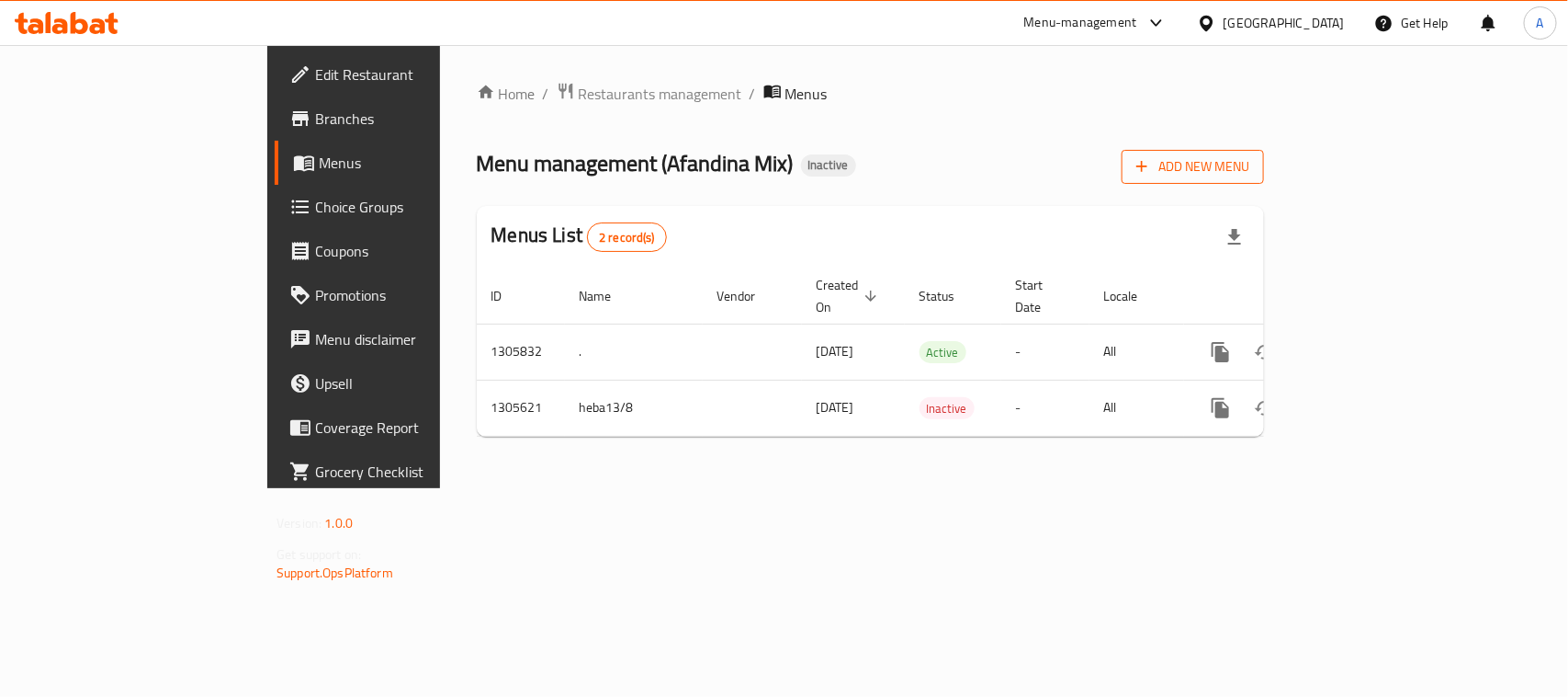
click at [1264, 150] on button "Add New Menu" at bounding box center [1192, 167] width 142 height 34
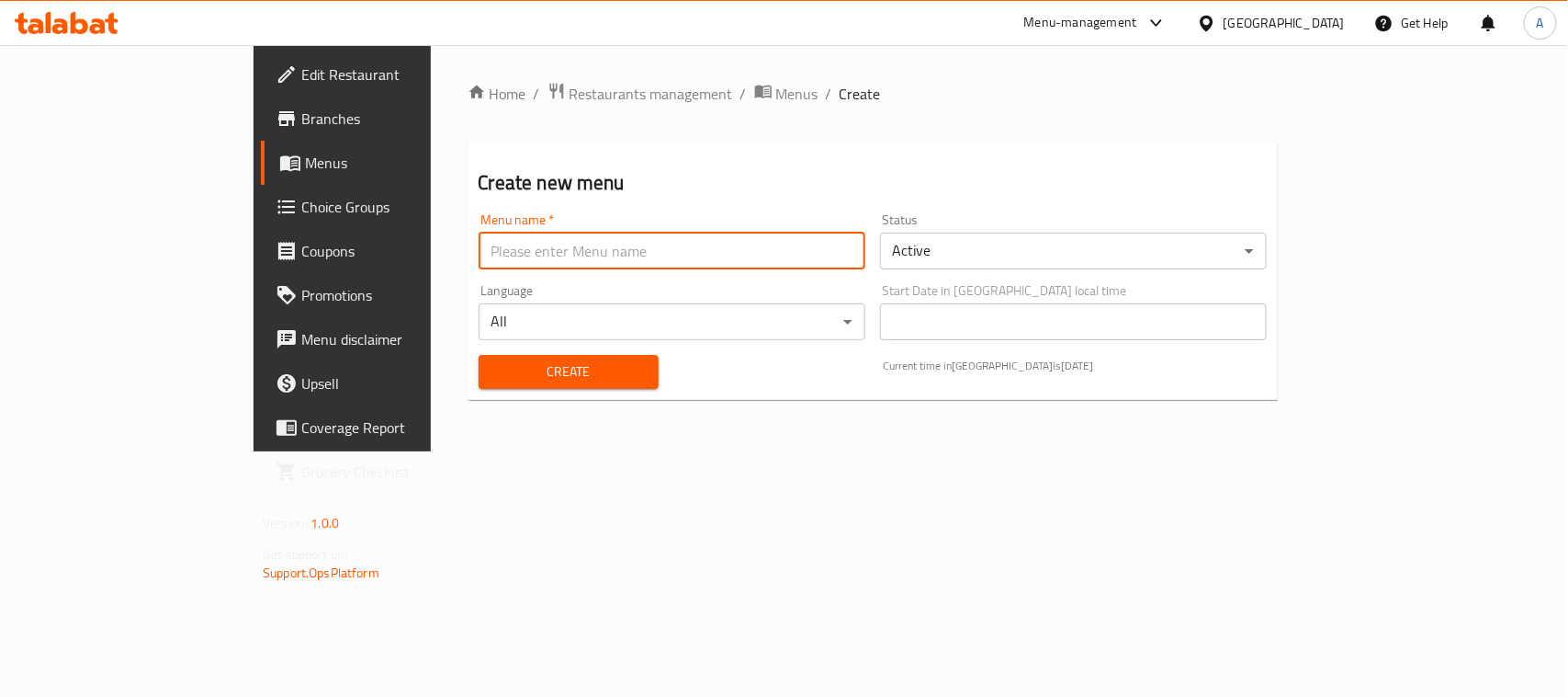
click at [708, 250] on input "text" at bounding box center [672, 250] width 387 height 36
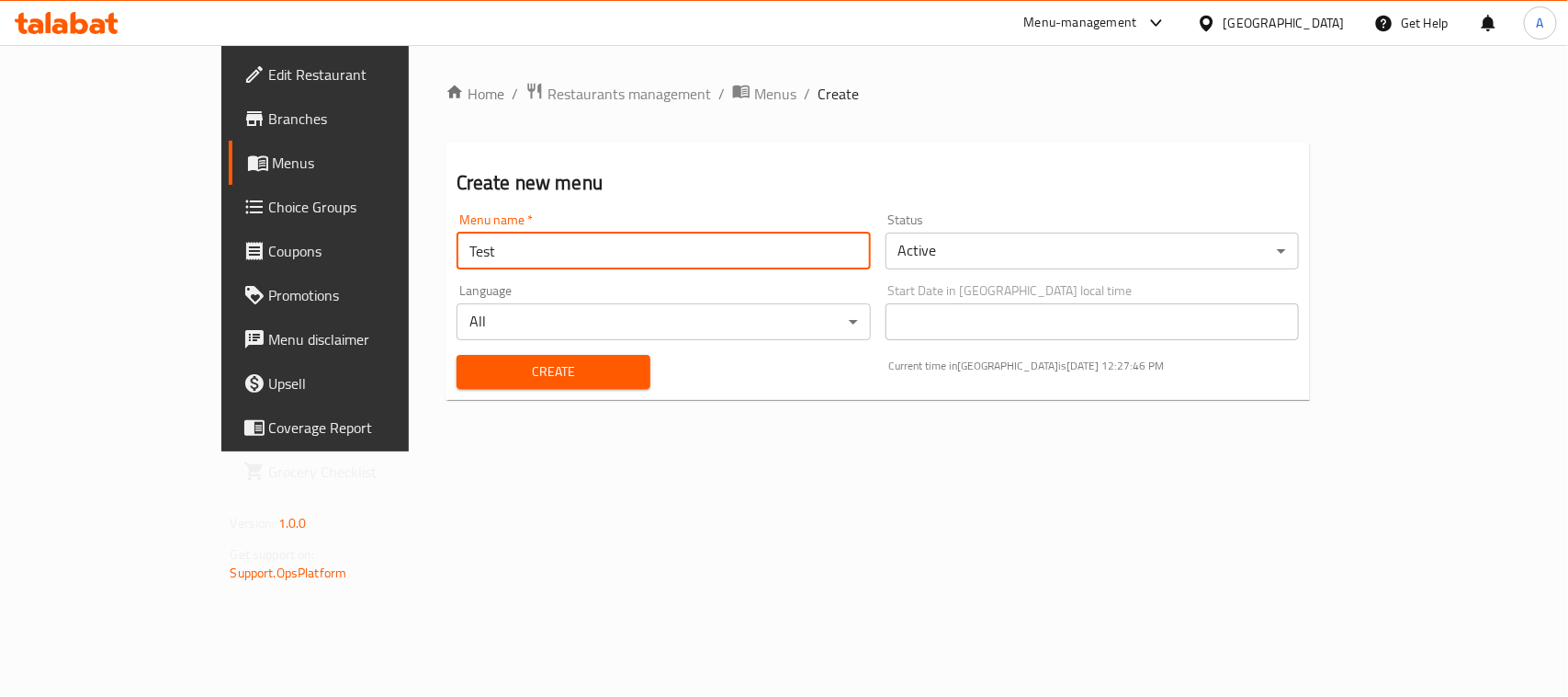
type input "Test"
click at [765, 404] on div "Home / Restaurants management / Menus / Create Create new menu Menu name   * Te…" at bounding box center [877, 249] width 865 height 333
click at [517, 372] on span "Create" at bounding box center [553, 372] width 164 height 23
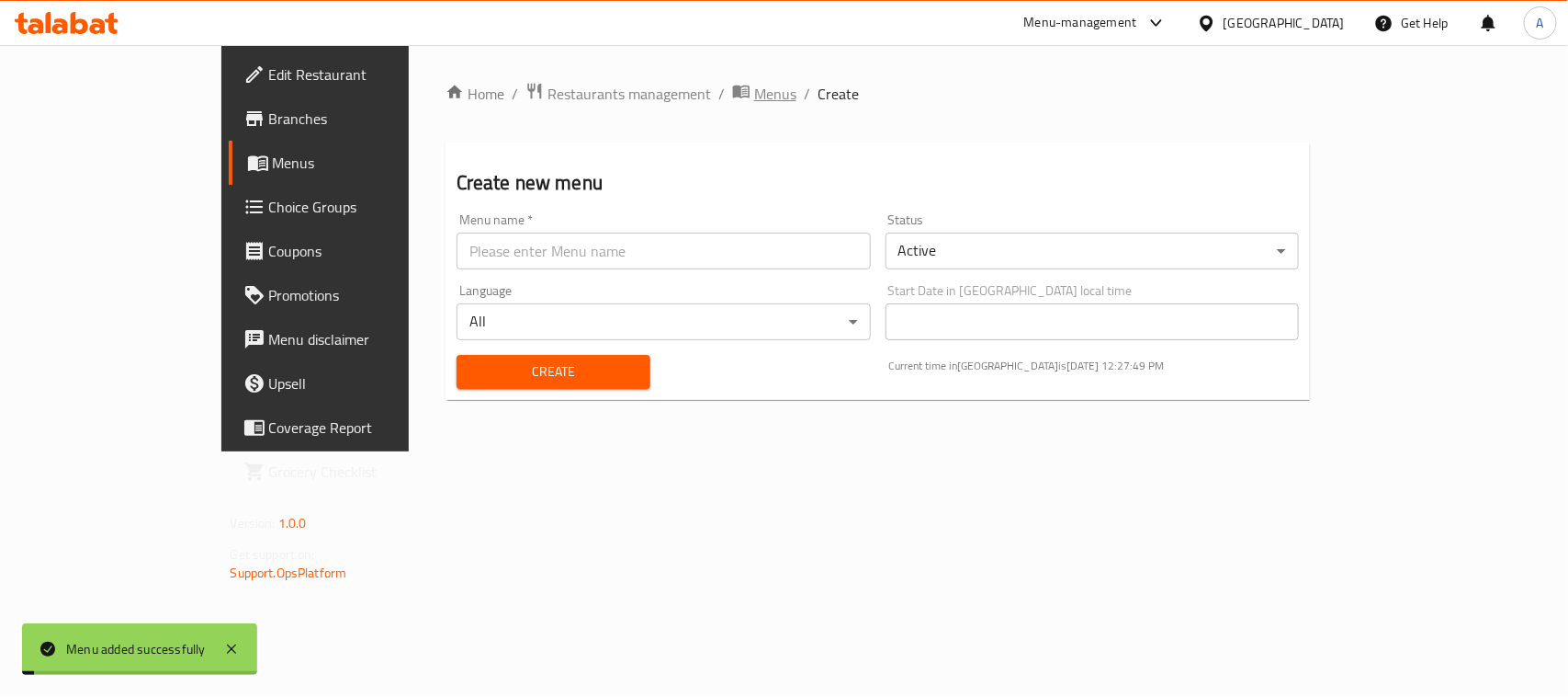
click at [754, 87] on span "Menus" at bounding box center [775, 94] width 42 height 22
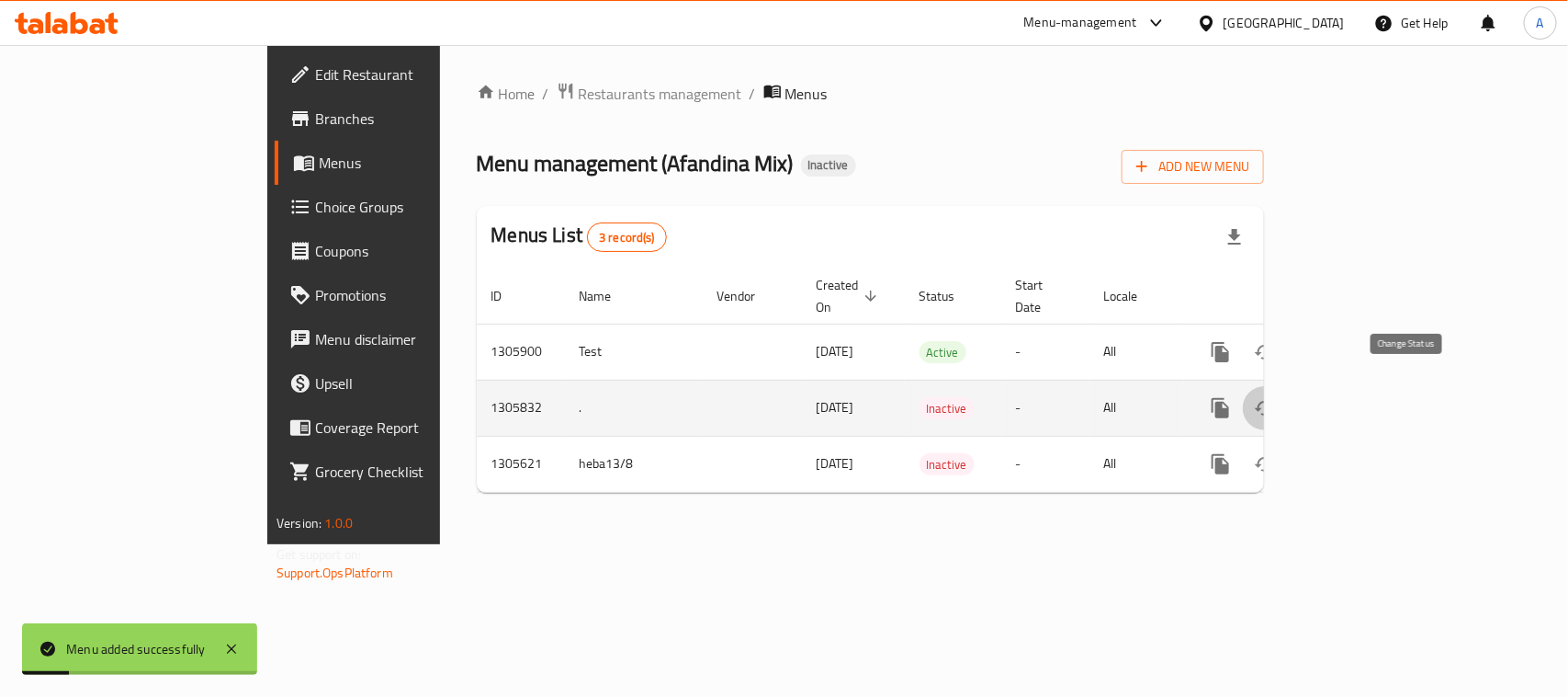
click at [1276, 397] on icon "enhanced table" at bounding box center [1264, 407] width 22 height 22
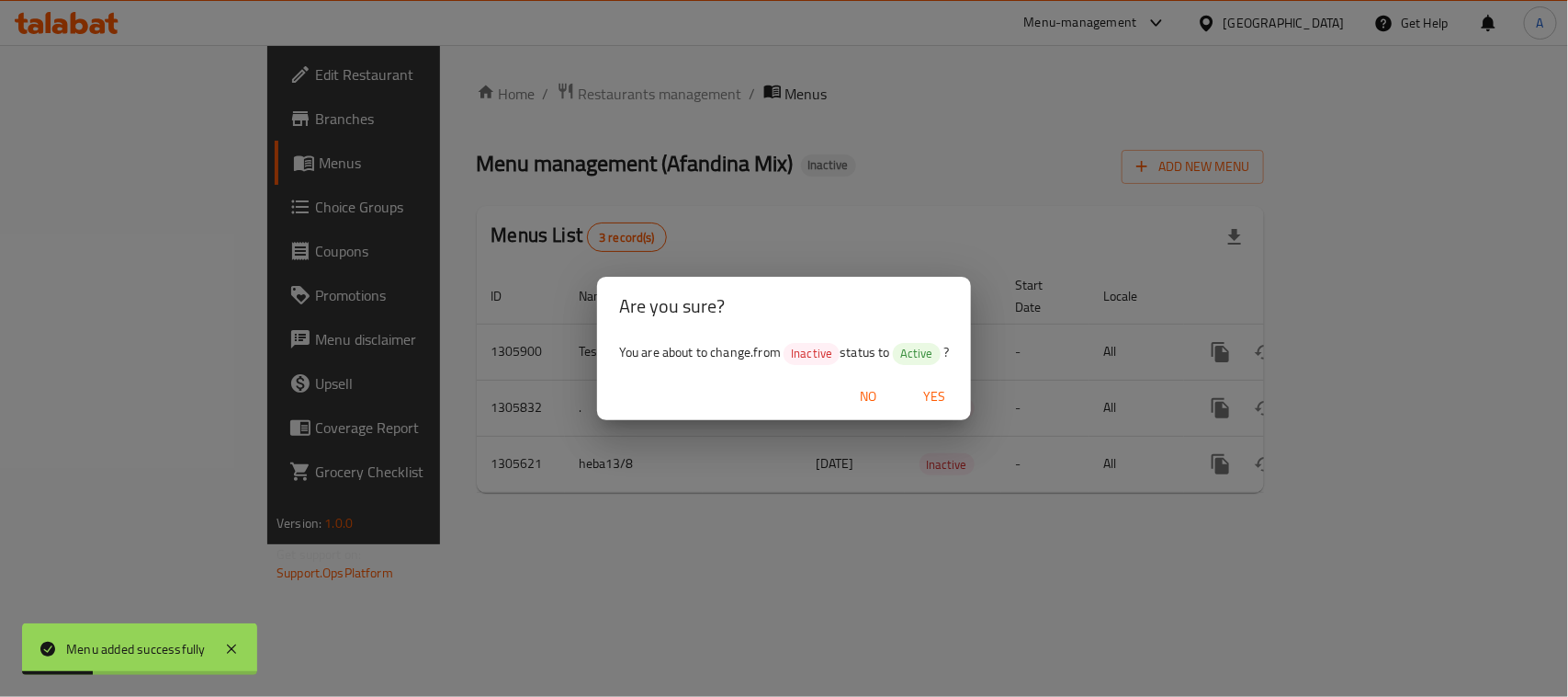
click at [948, 391] on span "Yes" at bounding box center [934, 397] width 44 height 23
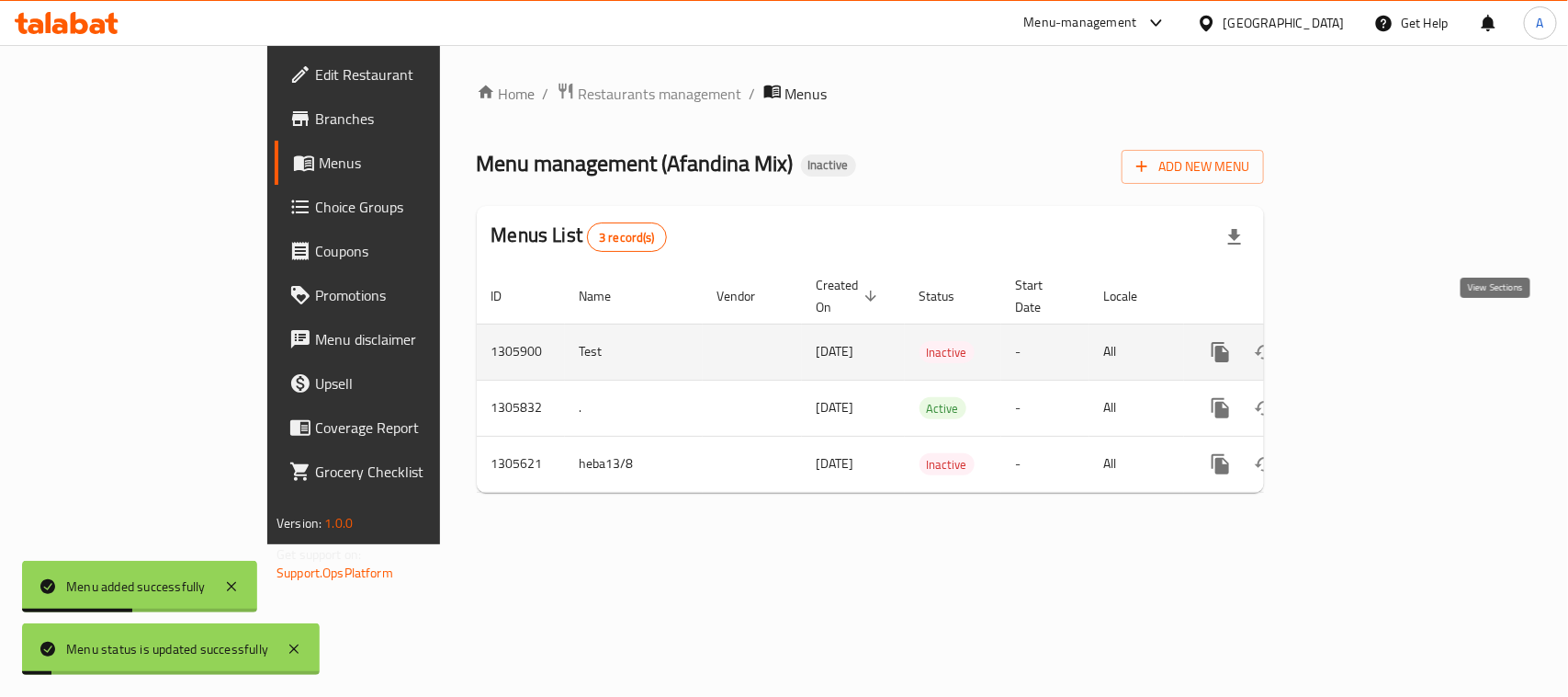
click at [1364, 341] on icon "enhanced table" at bounding box center [1352, 352] width 22 height 22
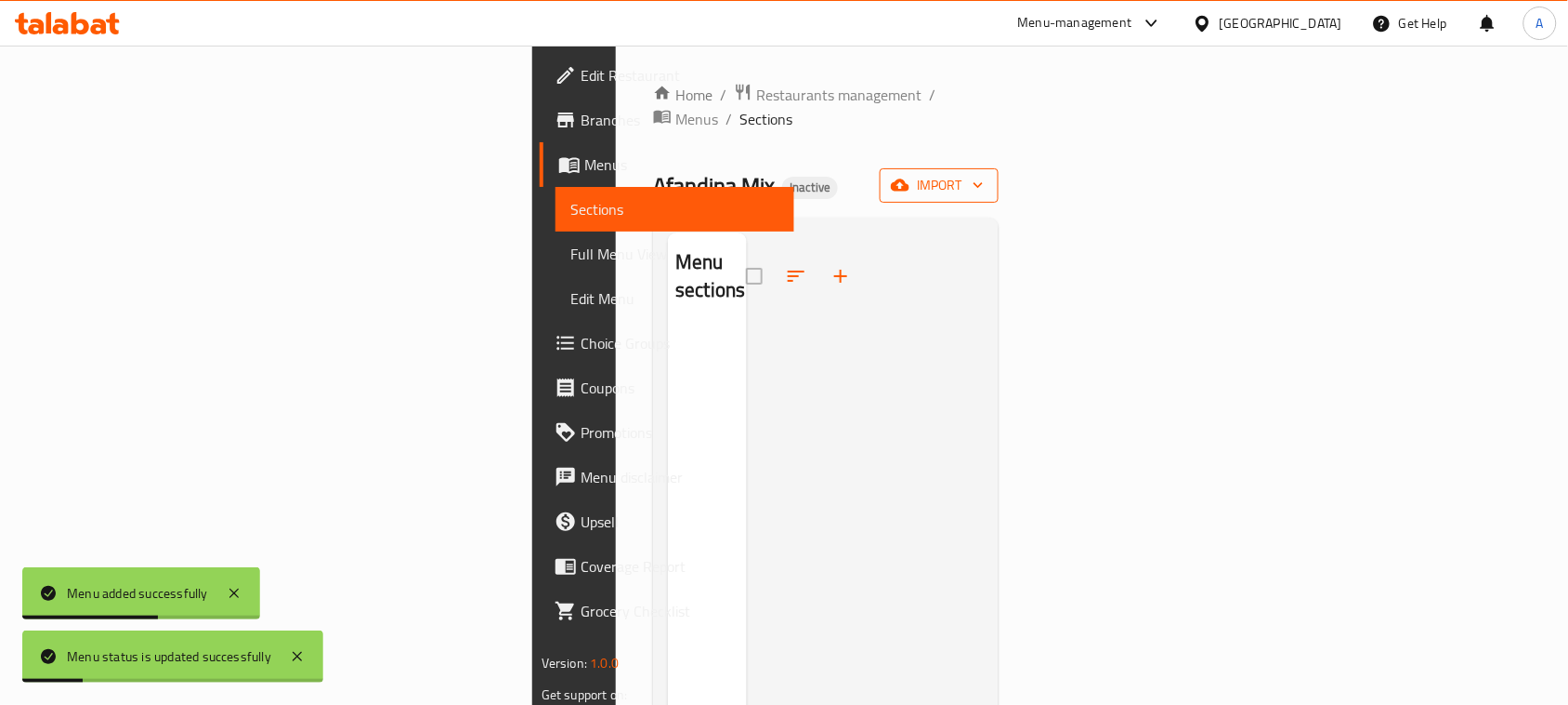
click at [984, 174] on span "import" at bounding box center [940, 186] width 89 height 23
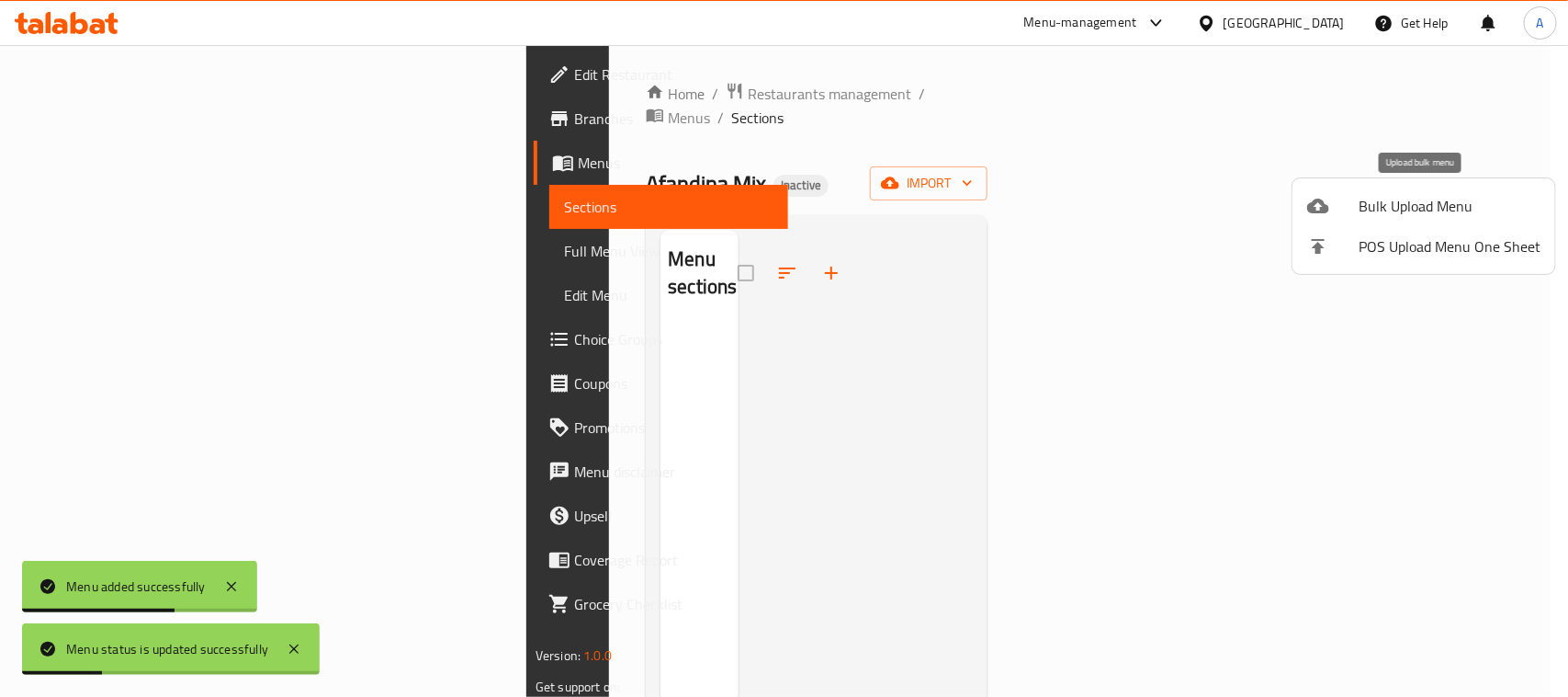
click at [1385, 211] on span "Bulk Upload Menu" at bounding box center [1450, 206] width 182 height 22
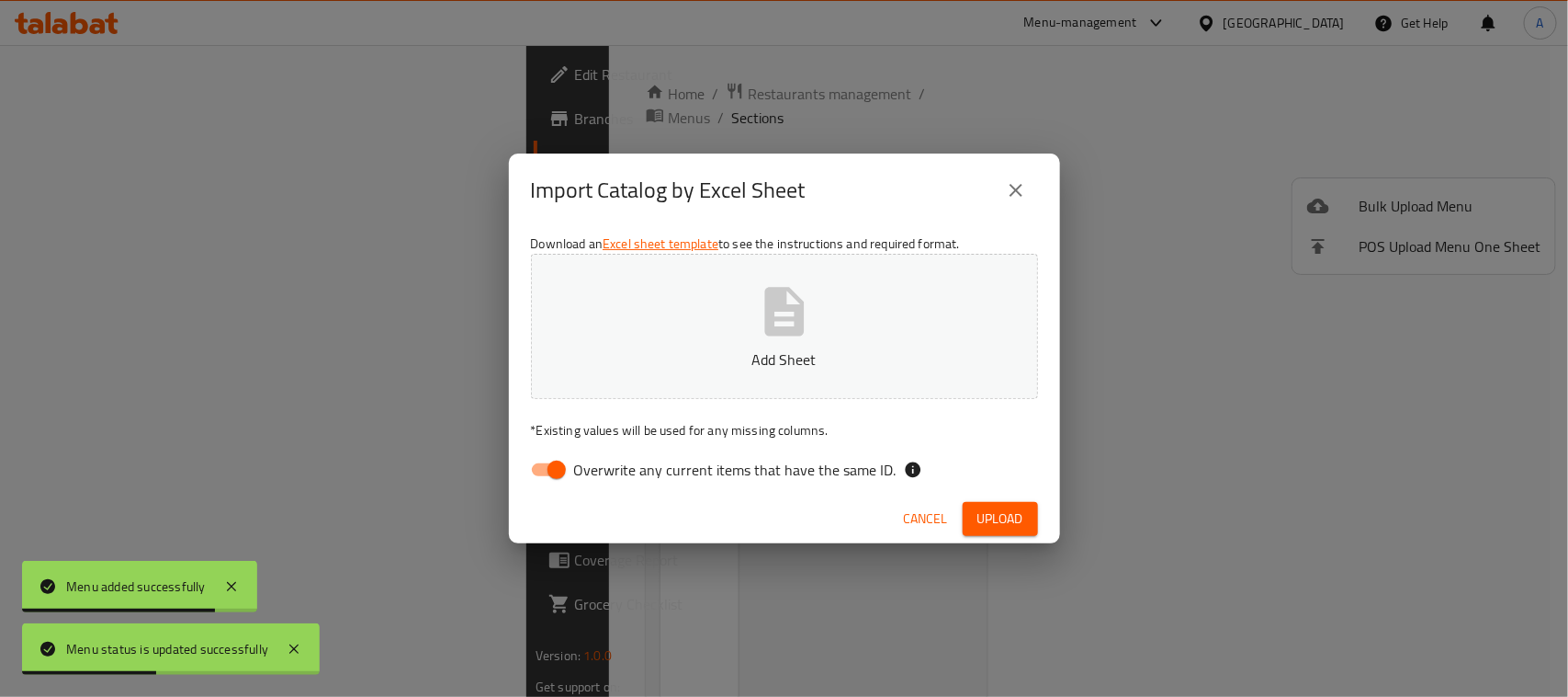
click at [556, 467] on input "Overwrite any current items that have the same ID." at bounding box center [557, 469] width 105 height 35
checkbox input "false"
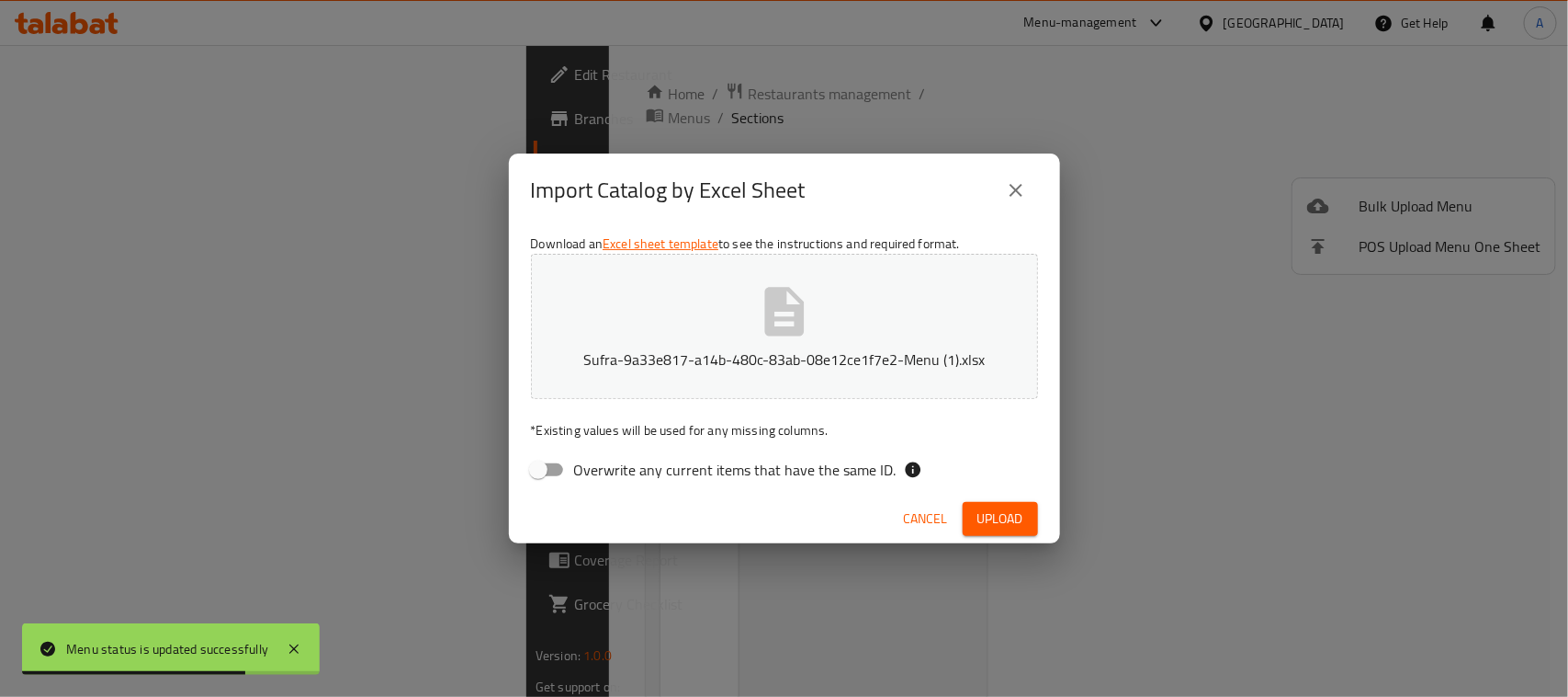
click at [1002, 517] on span "Upload" at bounding box center [1000, 519] width 46 height 23
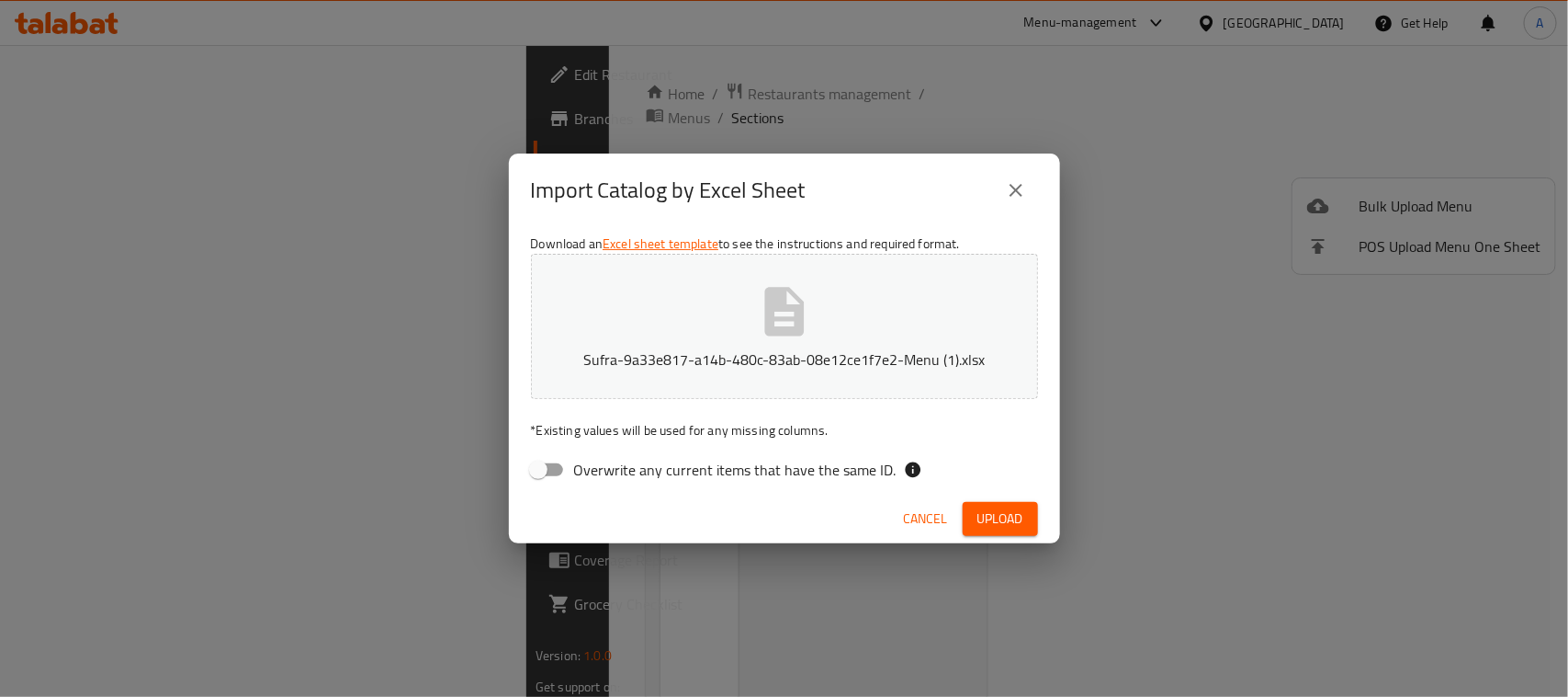
click at [936, 509] on span "Cancel" at bounding box center [926, 519] width 44 height 23
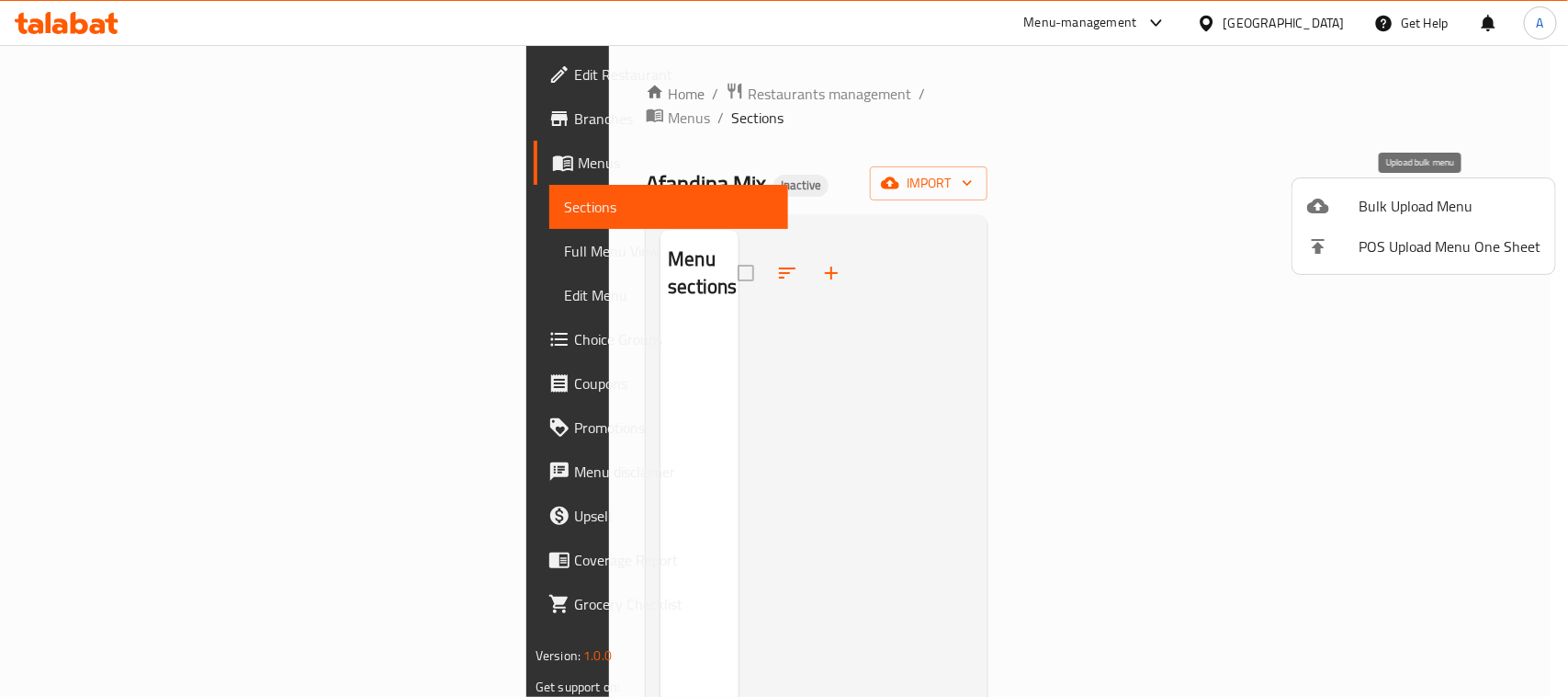
click at [1368, 200] on span "Bulk Upload Menu" at bounding box center [1450, 206] width 182 height 22
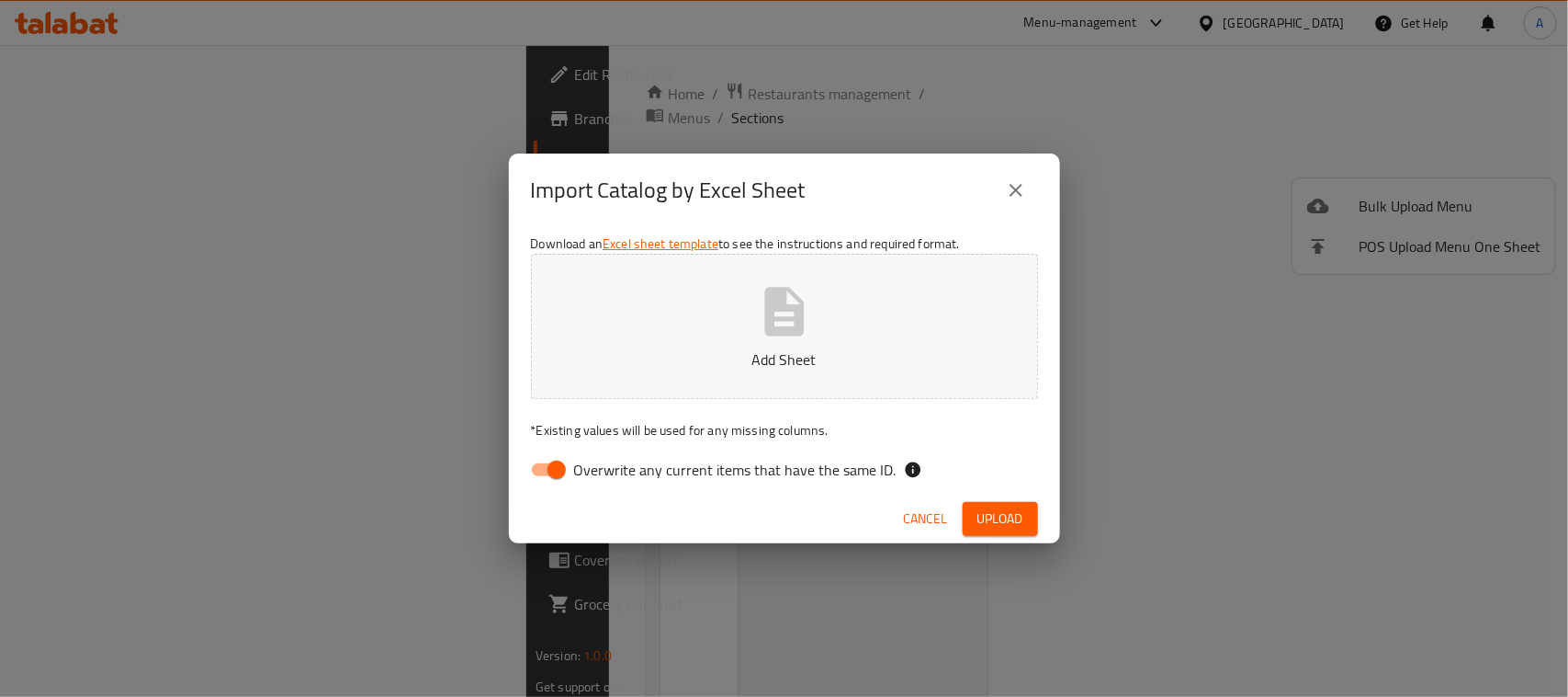
click at [545, 471] on input "Overwrite any current items that have the same ID." at bounding box center [557, 469] width 105 height 35
checkbox input "false"
click at [998, 525] on span "Upload" at bounding box center [1000, 519] width 46 height 23
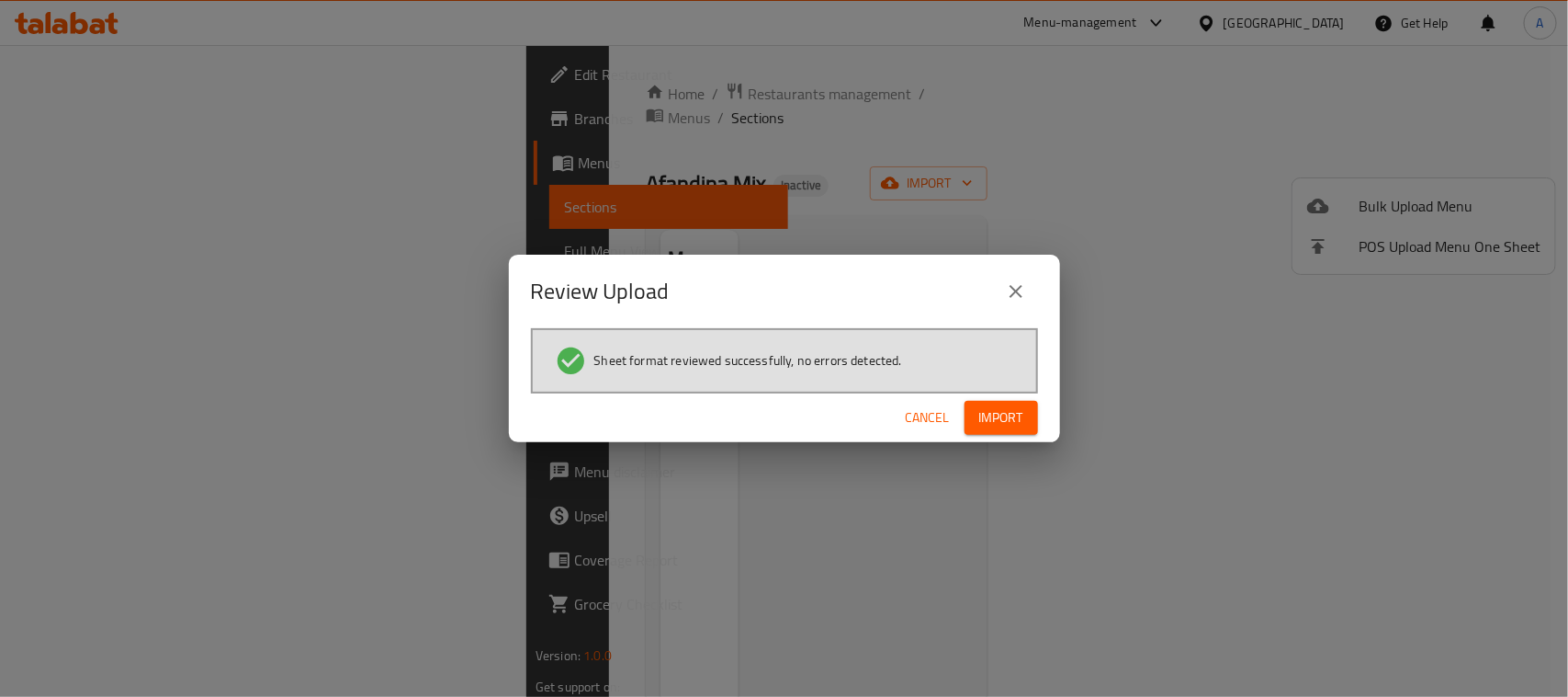
click at [989, 414] on span "Import" at bounding box center [1001, 418] width 44 height 23
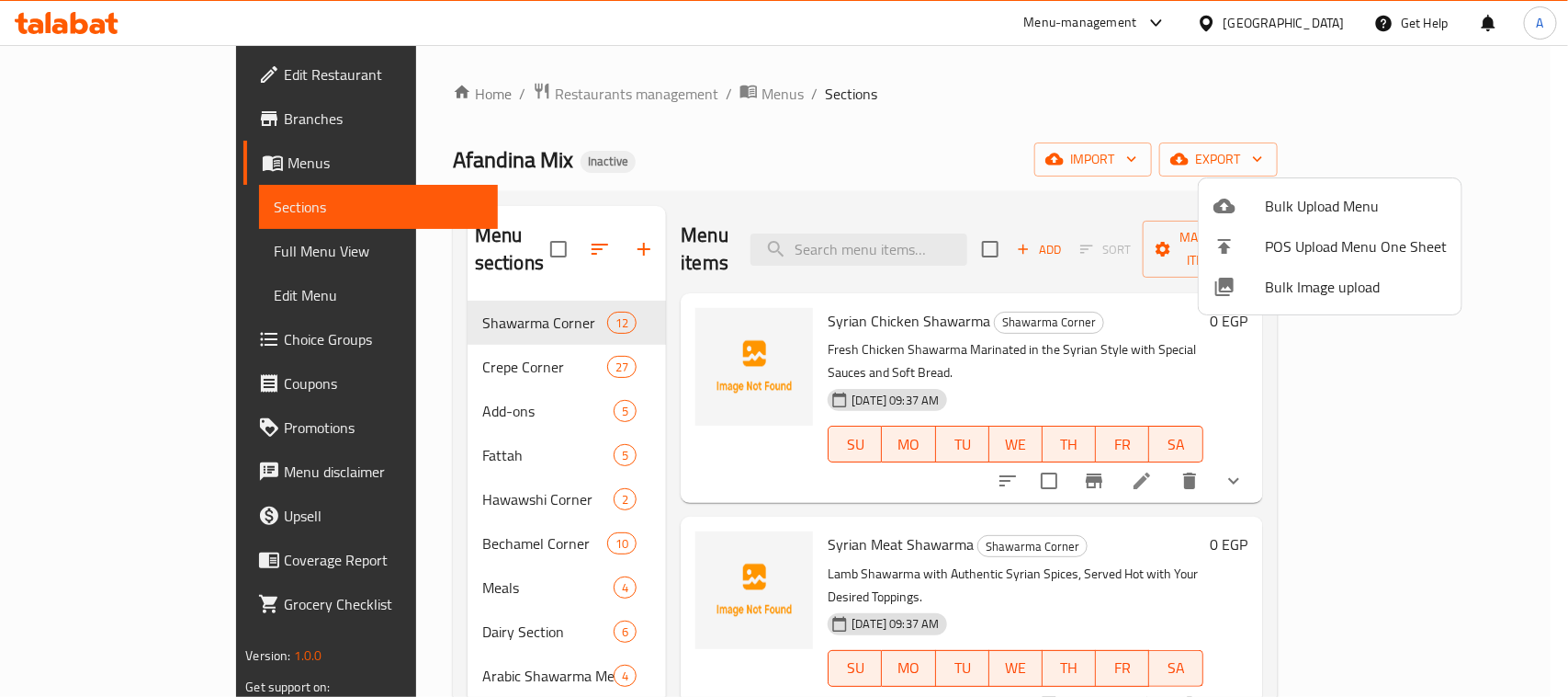
click at [439, 85] on div at bounding box center [784, 348] width 1568 height 697
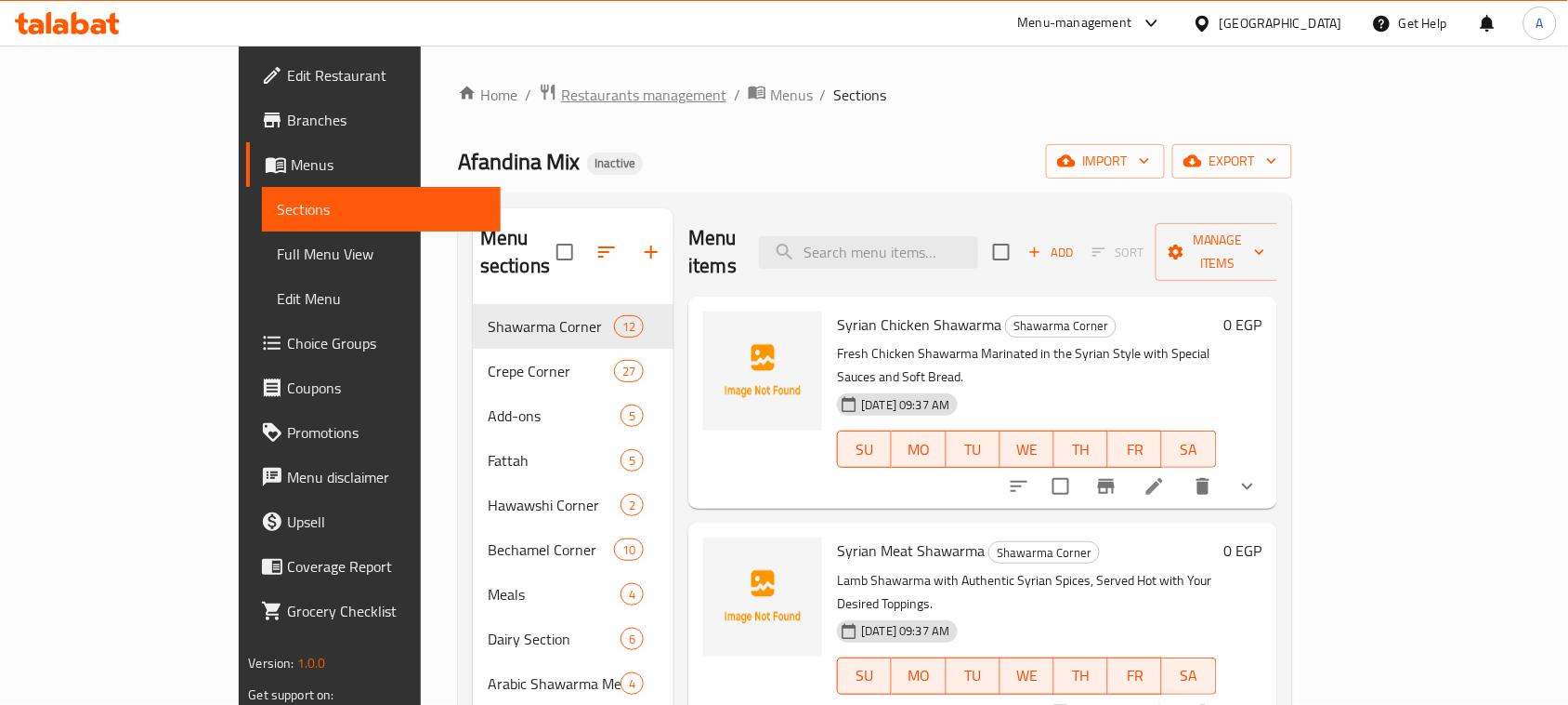
click at [562, 91] on span "Restaurants management" at bounding box center [644, 95] width 165 height 22
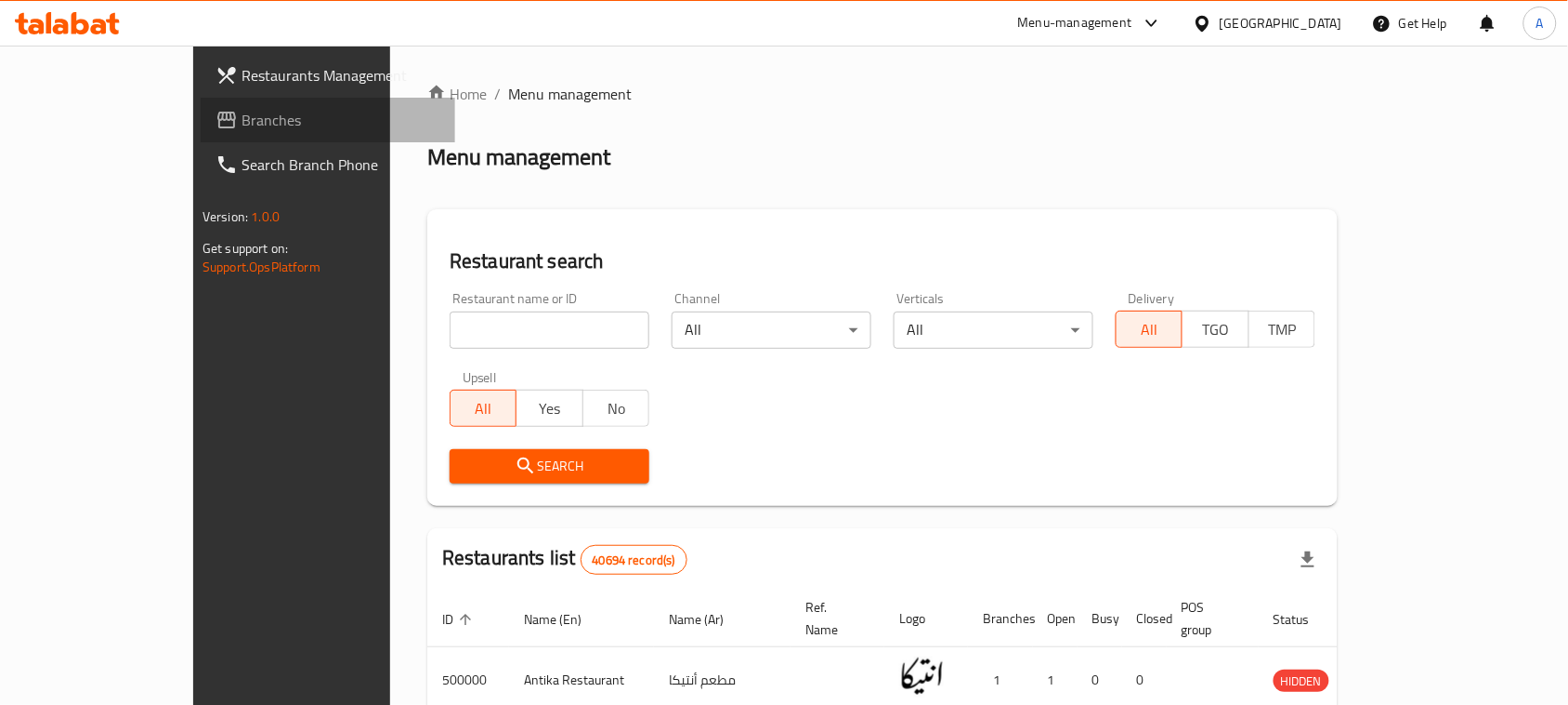
click at [242, 111] on span "Branches" at bounding box center [341, 119] width 199 height 22
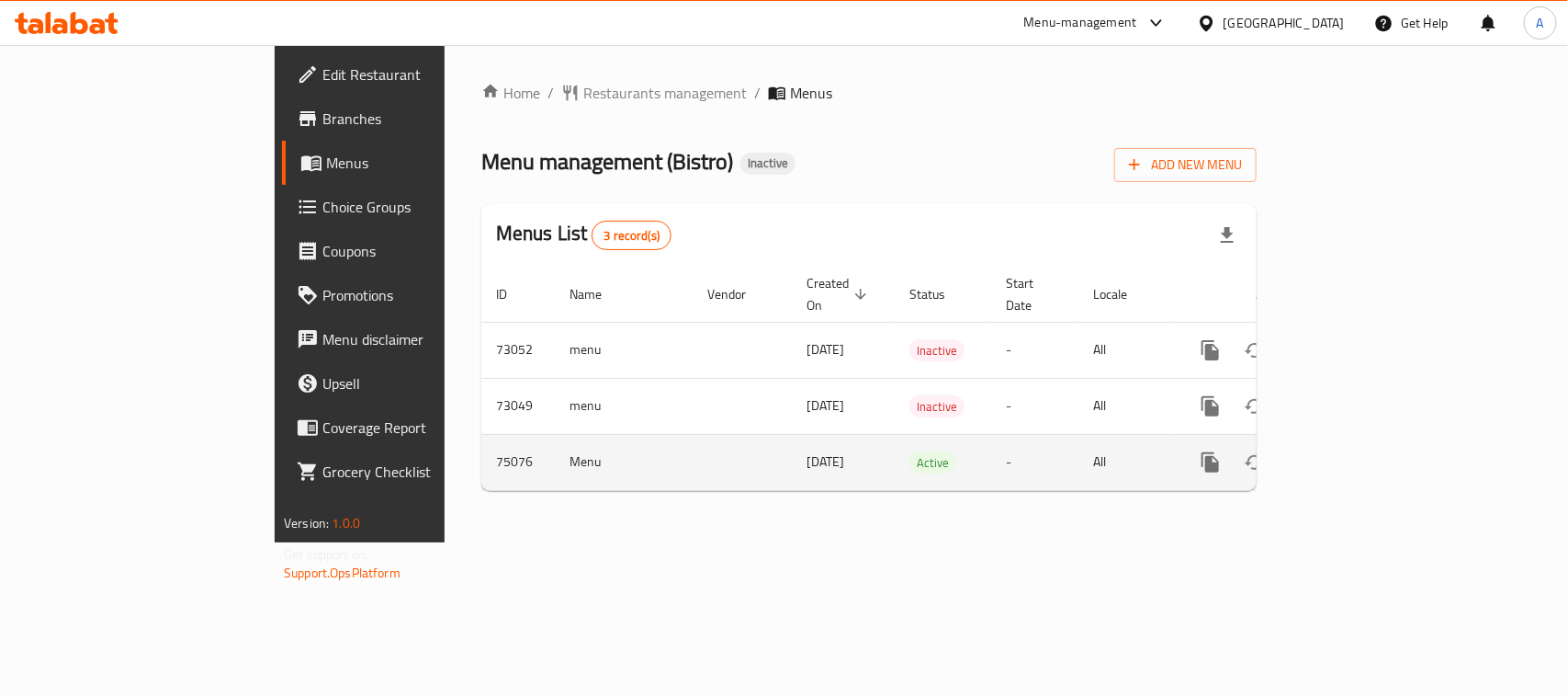
click at [1364, 444] on link "enhanced table" at bounding box center [1342, 462] width 44 height 44
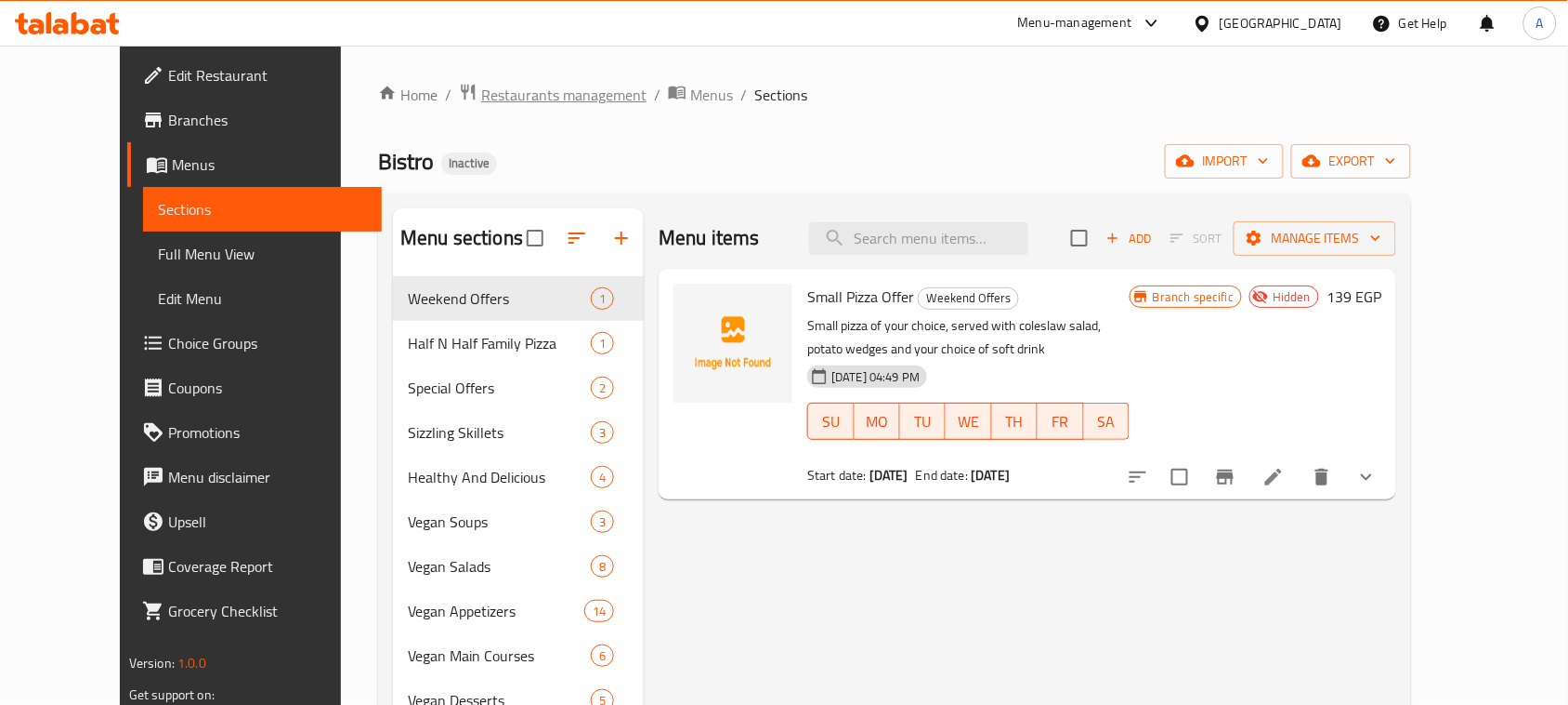
click at [543, 95] on span "Restaurants management" at bounding box center [564, 95] width 165 height 22
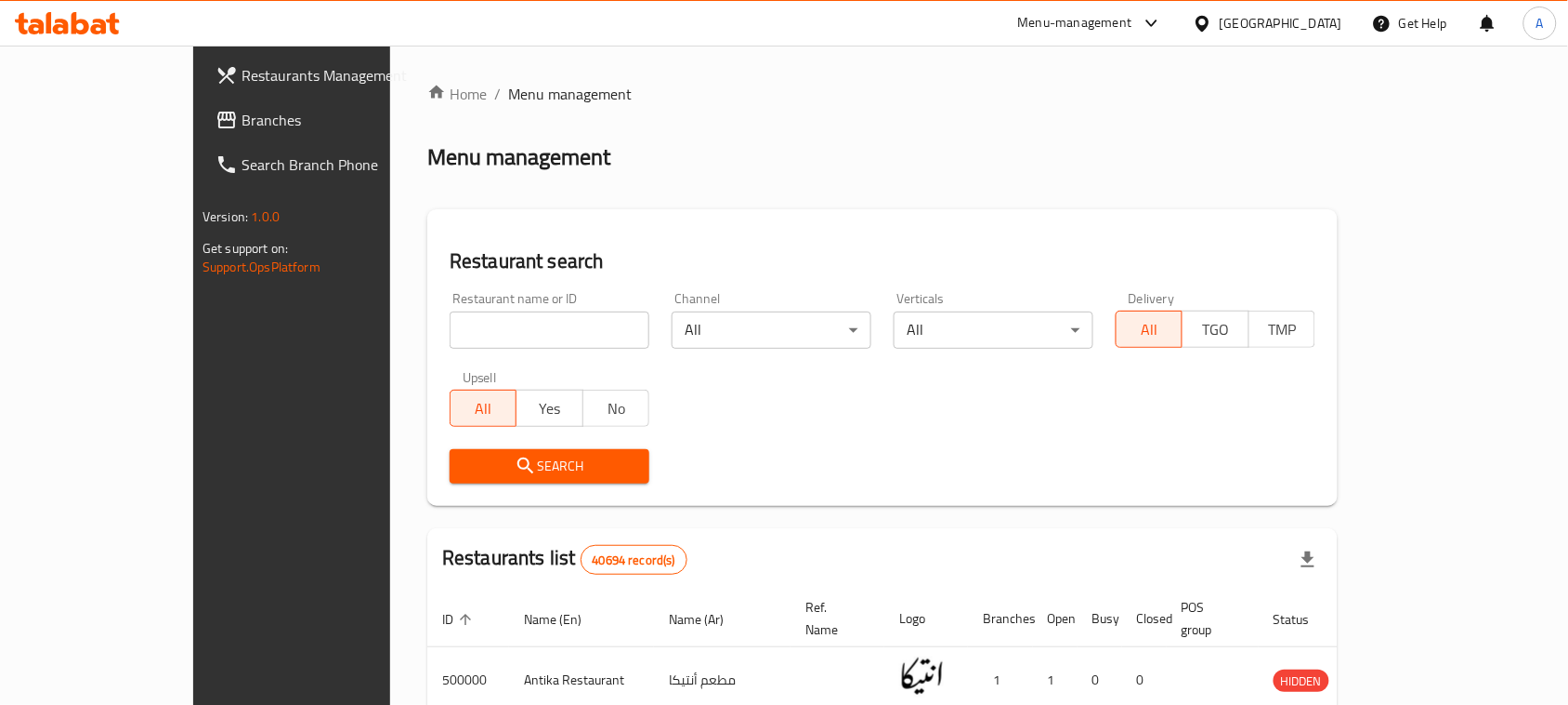
click at [242, 118] on span "Branches" at bounding box center [341, 119] width 199 height 22
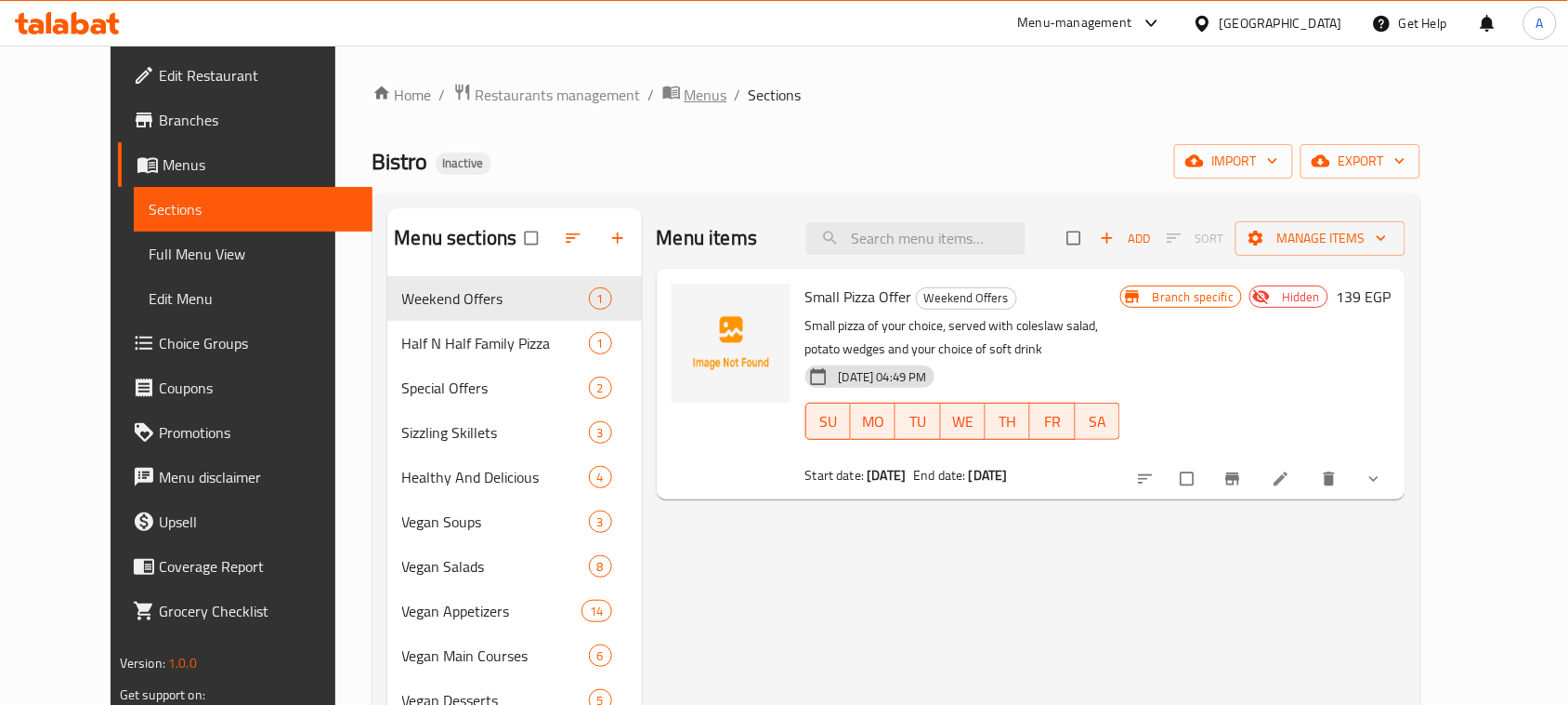
click at [684, 96] on span "Menus" at bounding box center [706, 95] width 43 height 22
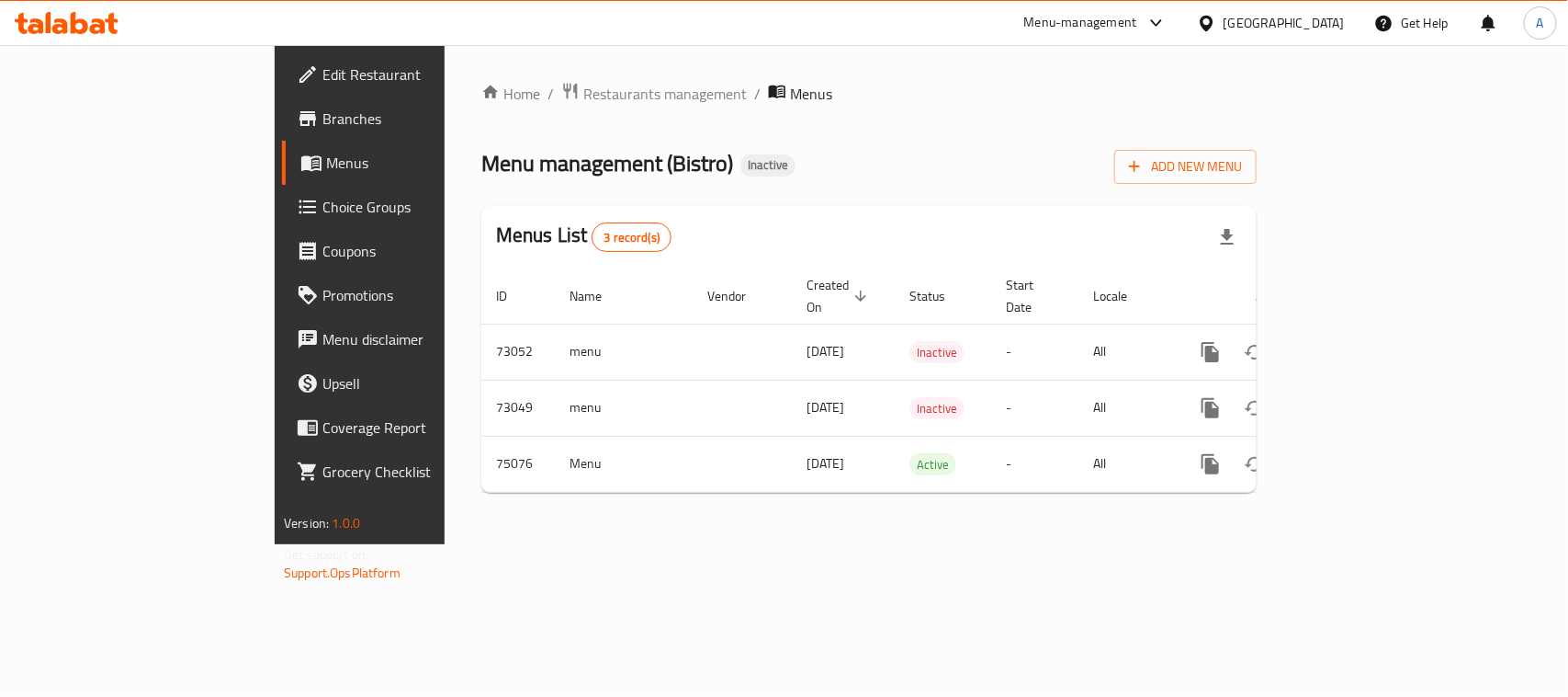
click at [322, 125] on span "Branches" at bounding box center [421, 118] width 200 height 22
